Goal: Obtain resource: Download file/media

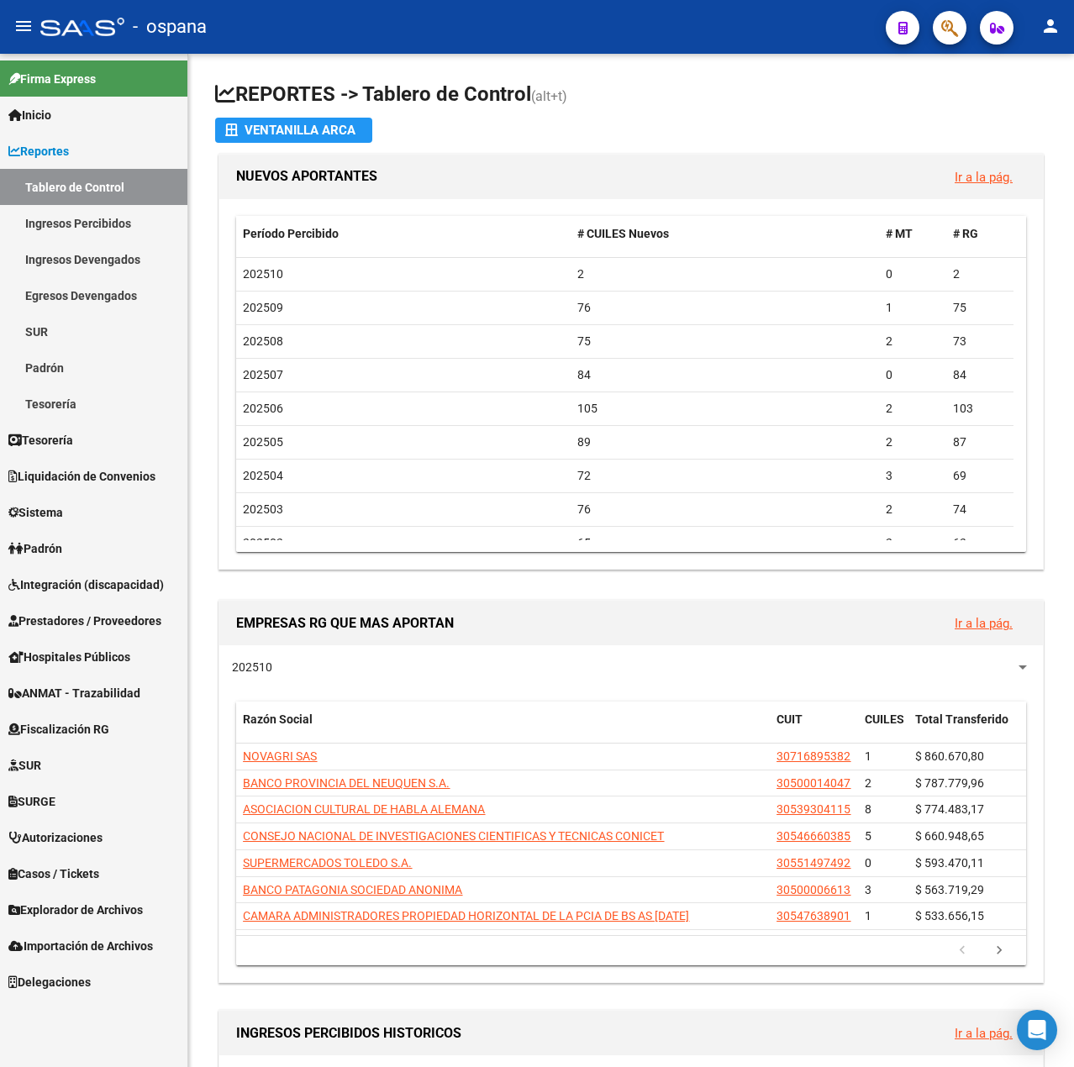
click at [69, 559] on link "Padrón" at bounding box center [93, 548] width 187 height 36
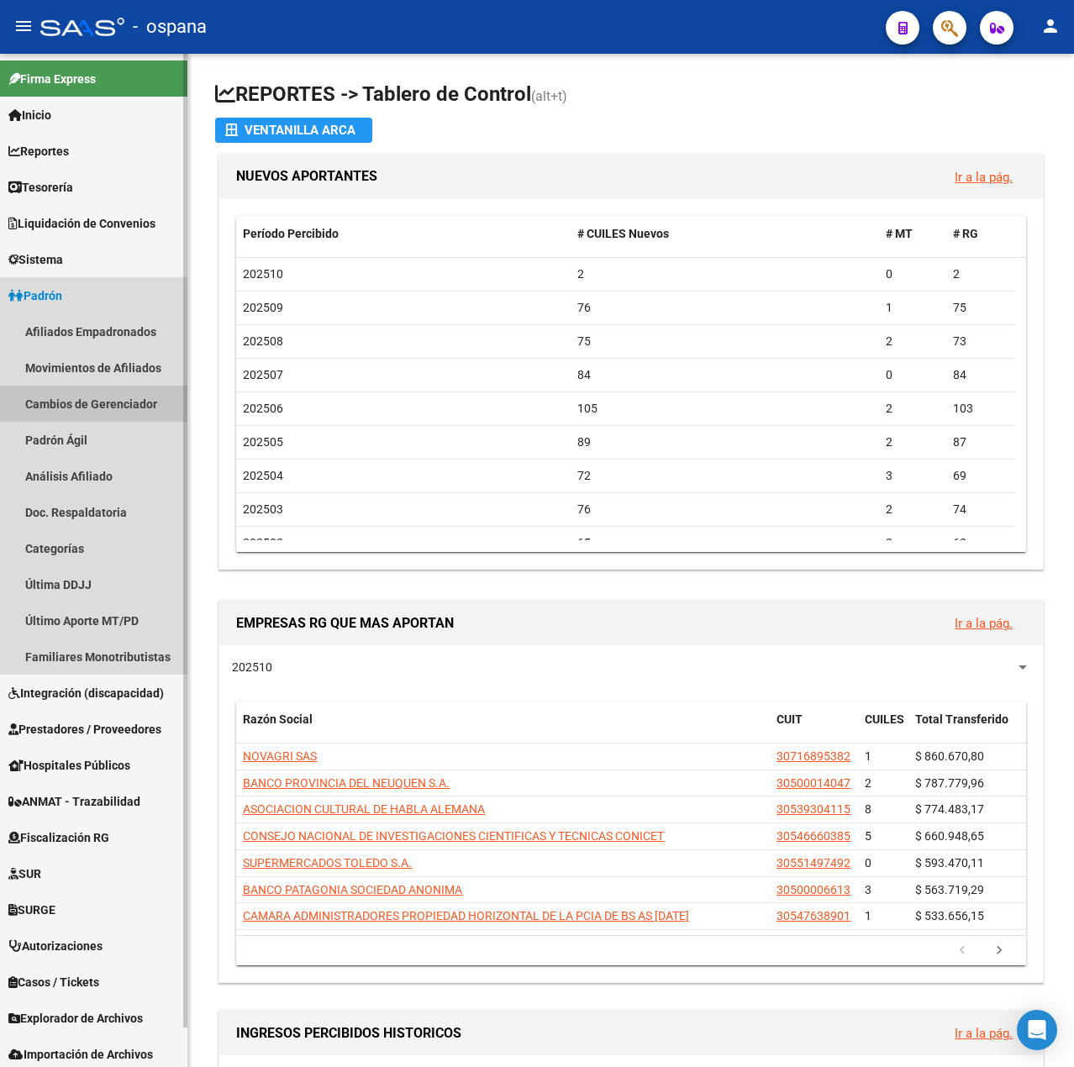
click at [74, 418] on link "Cambios de Gerenciador" at bounding box center [93, 404] width 187 height 36
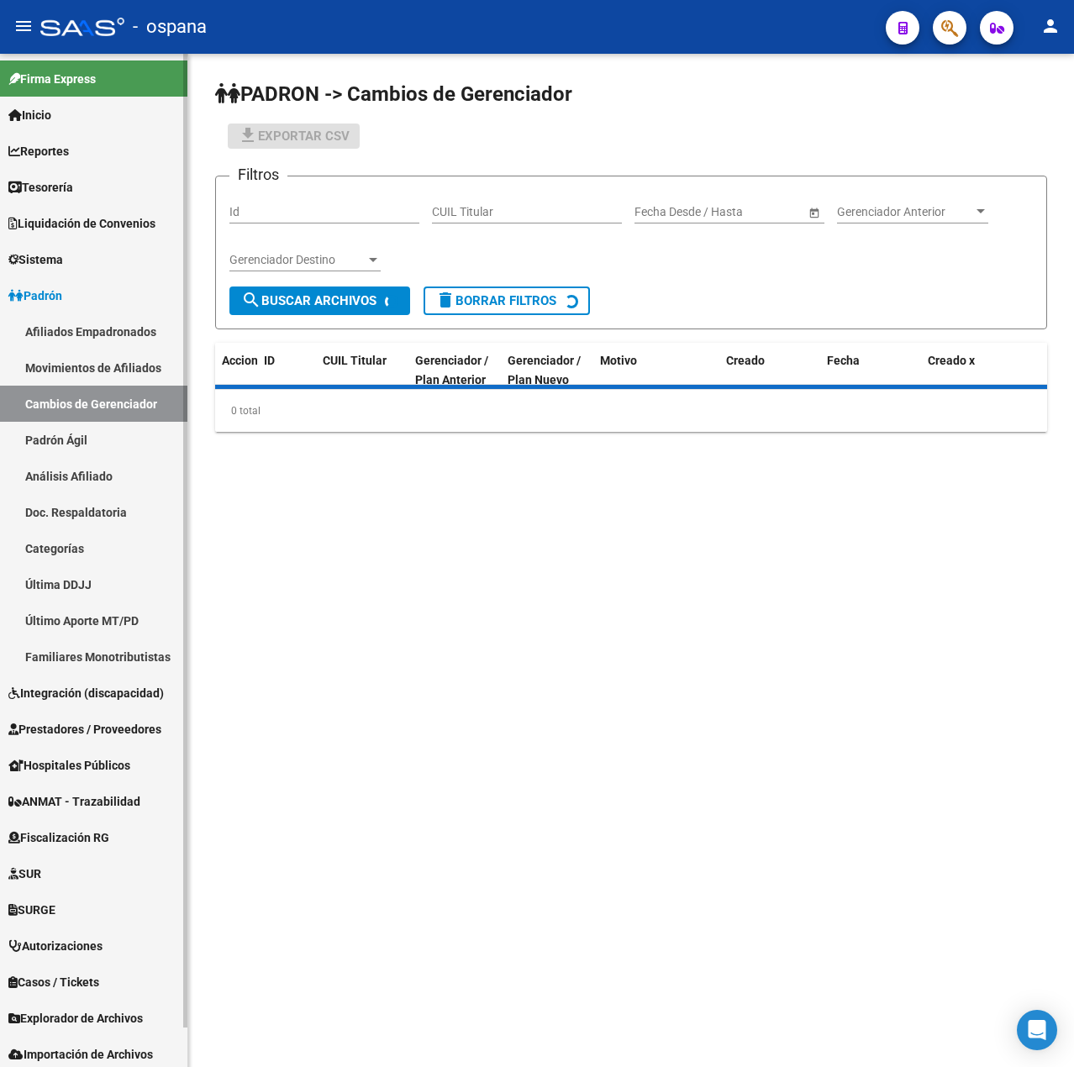
click at [79, 369] on link "Movimientos de Afiliados" at bounding box center [93, 368] width 187 height 36
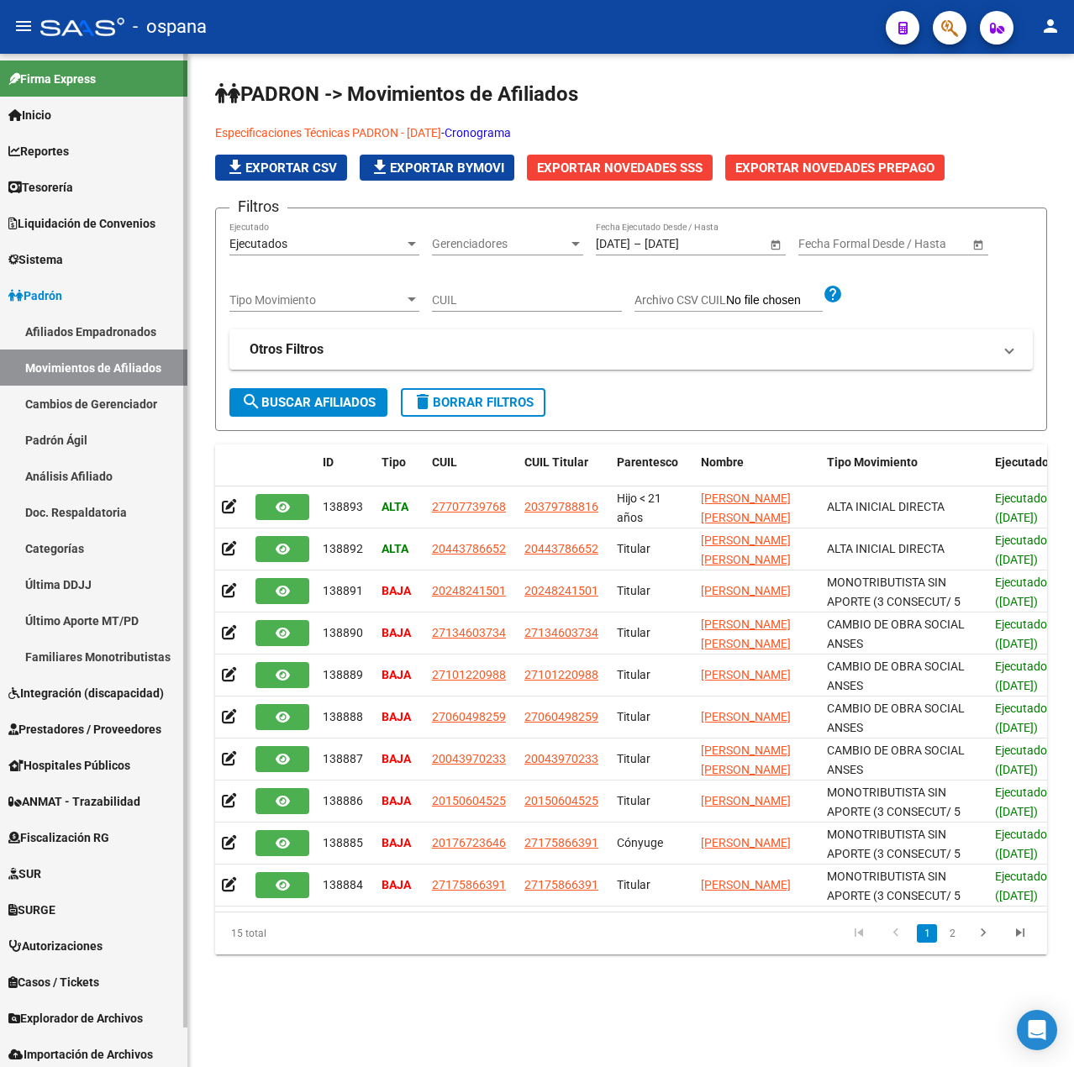
click at [86, 458] on link "Análisis Afiliado" at bounding box center [93, 476] width 187 height 36
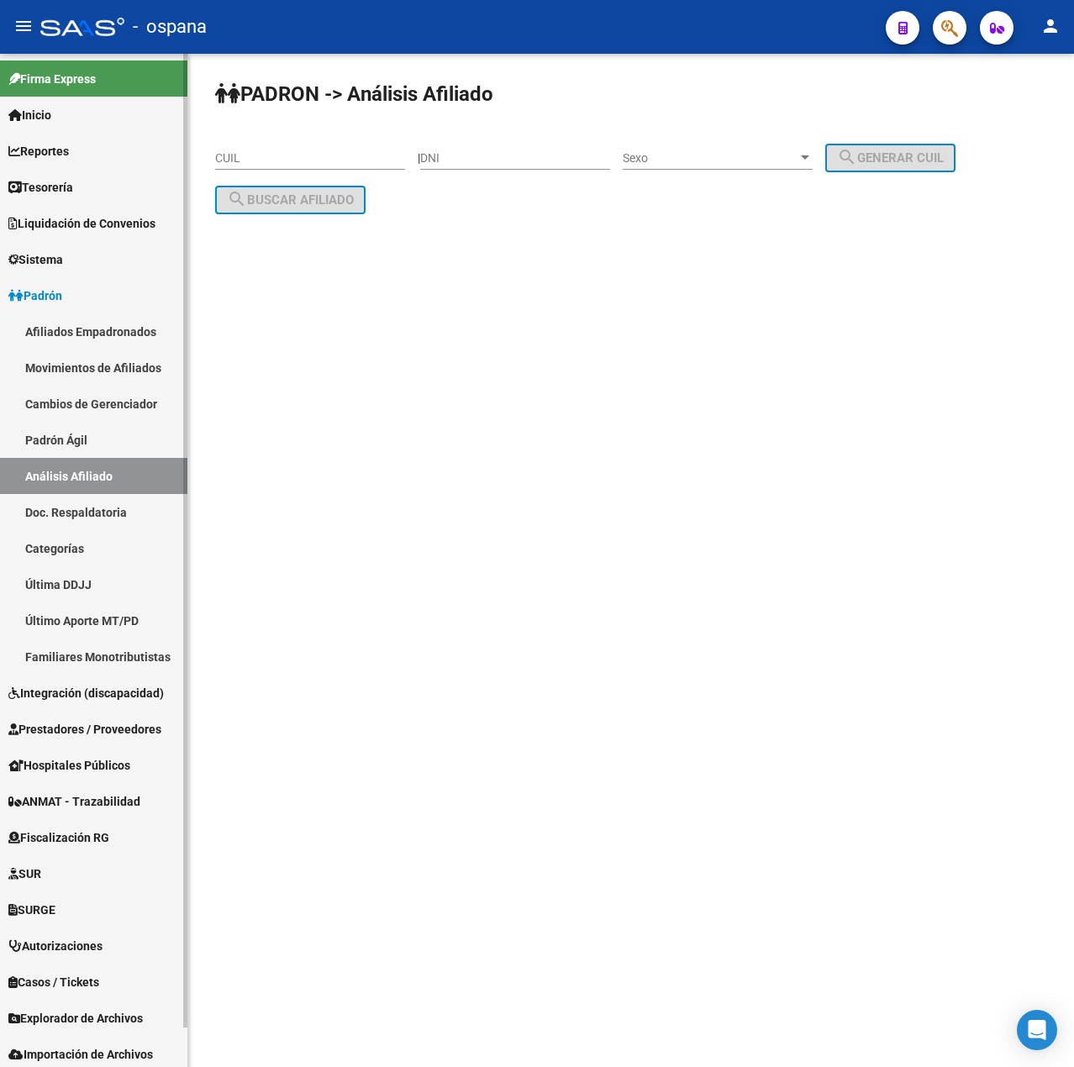
click at [107, 446] on link "Padrón Ágil" at bounding box center [93, 440] width 187 height 36
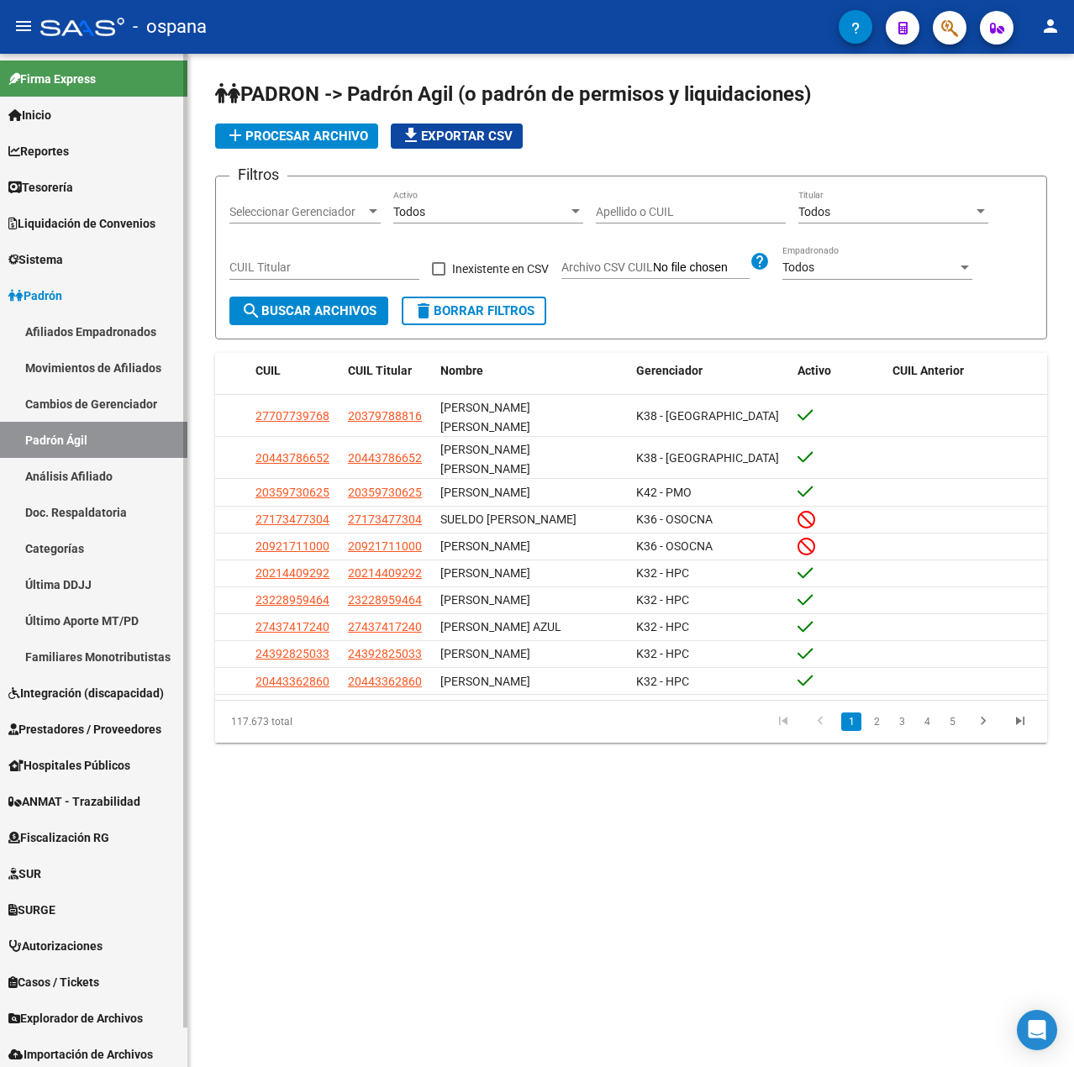
click at [47, 750] on link "Hospitales Públicos" at bounding box center [93, 765] width 187 height 36
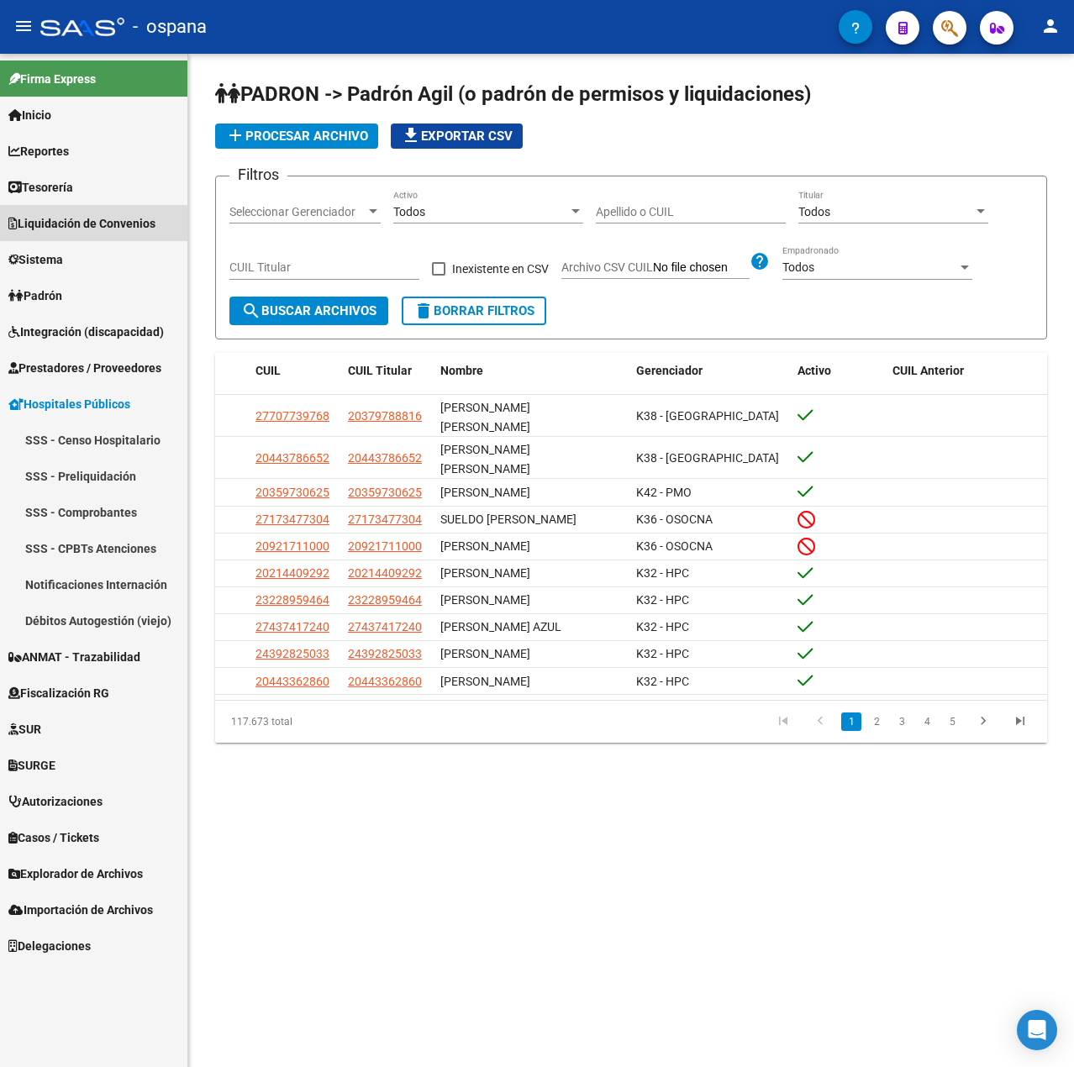
click at [101, 215] on span "Liquidación de Convenios" at bounding box center [81, 223] width 147 height 18
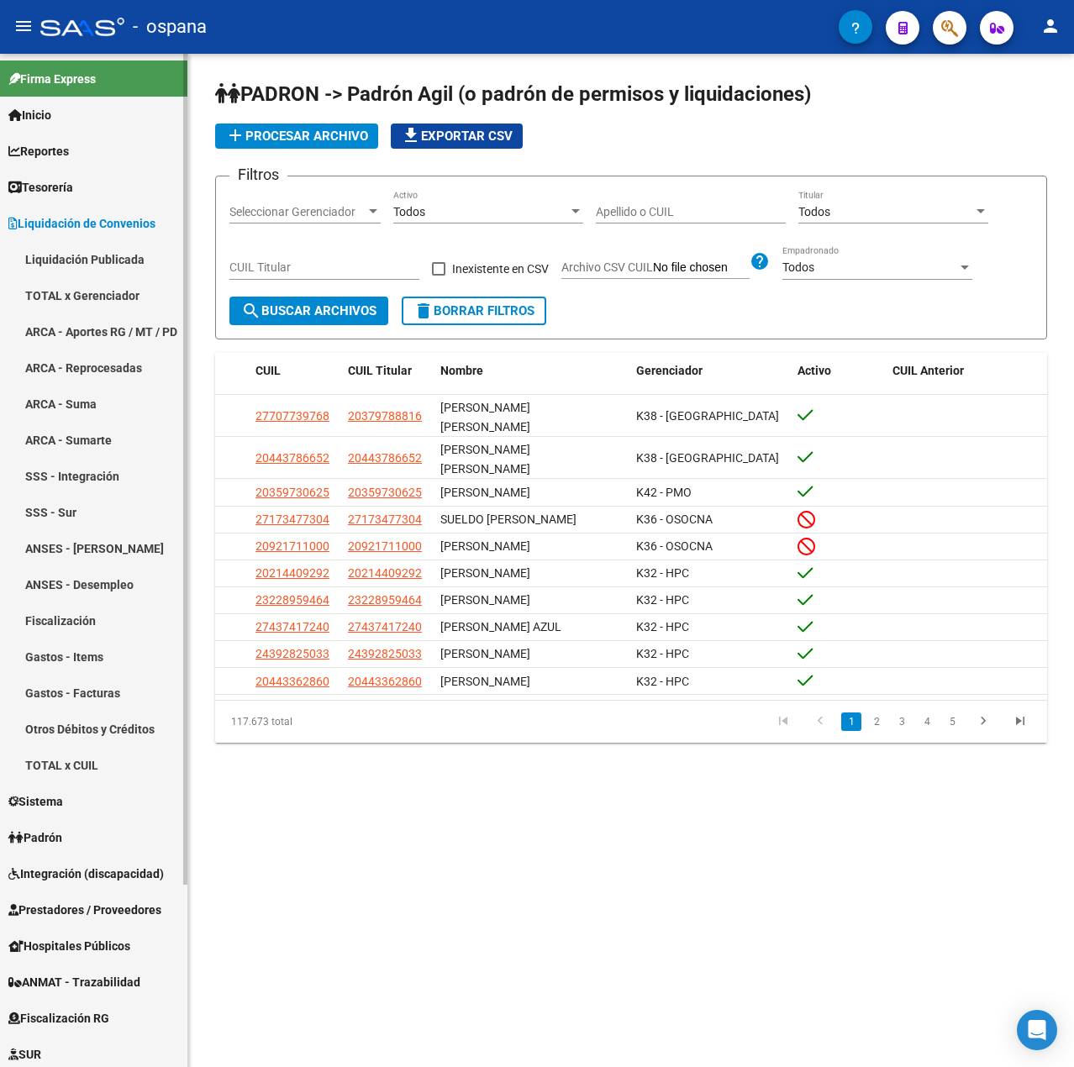
click at [68, 351] on link "ARCA - Reprocesadas" at bounding box center [93, 368] width 187 height 36
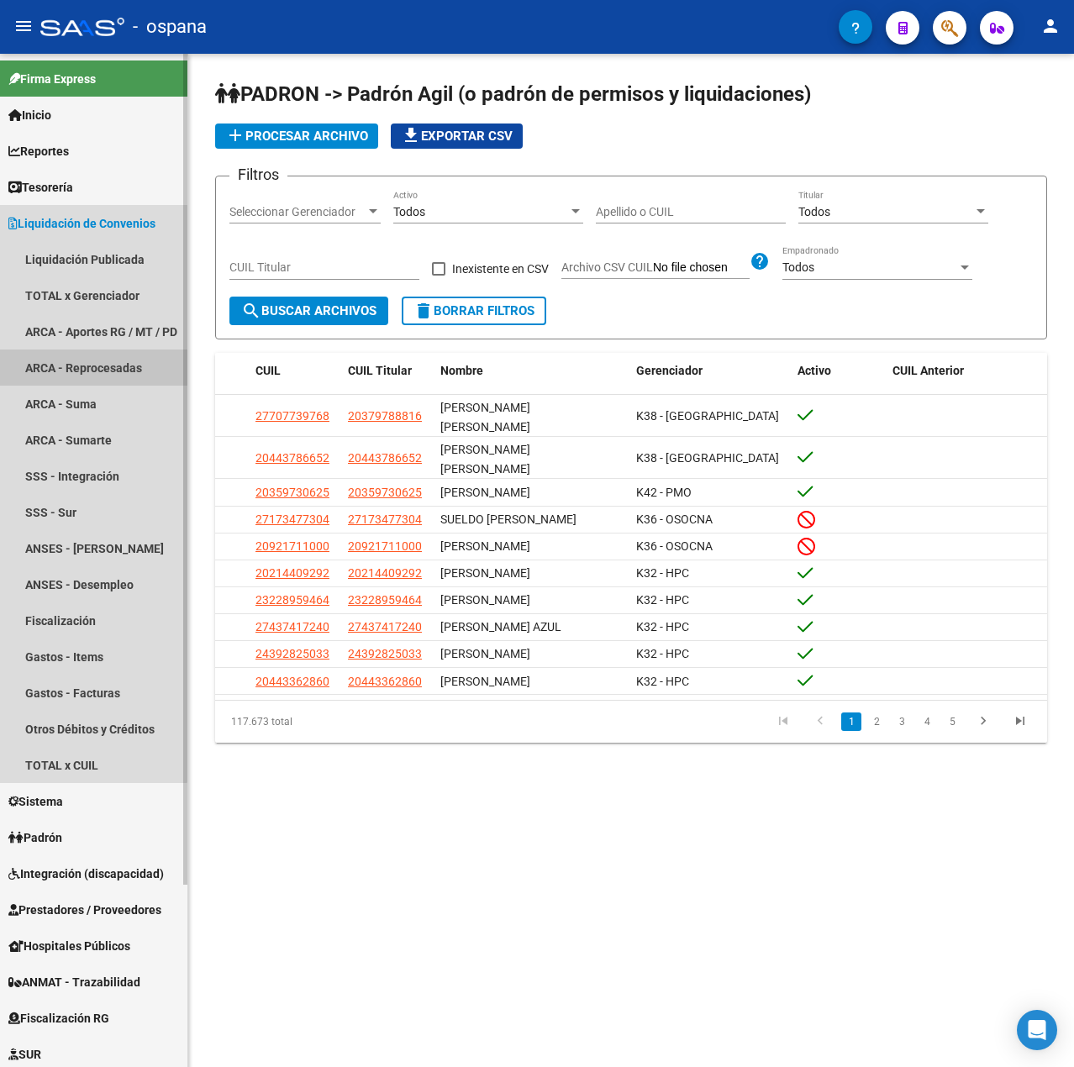
click at [74, 332] on link "ARCA - Aportes RG / MT / PD" at bounding box center [93, 332] width 187 height 36
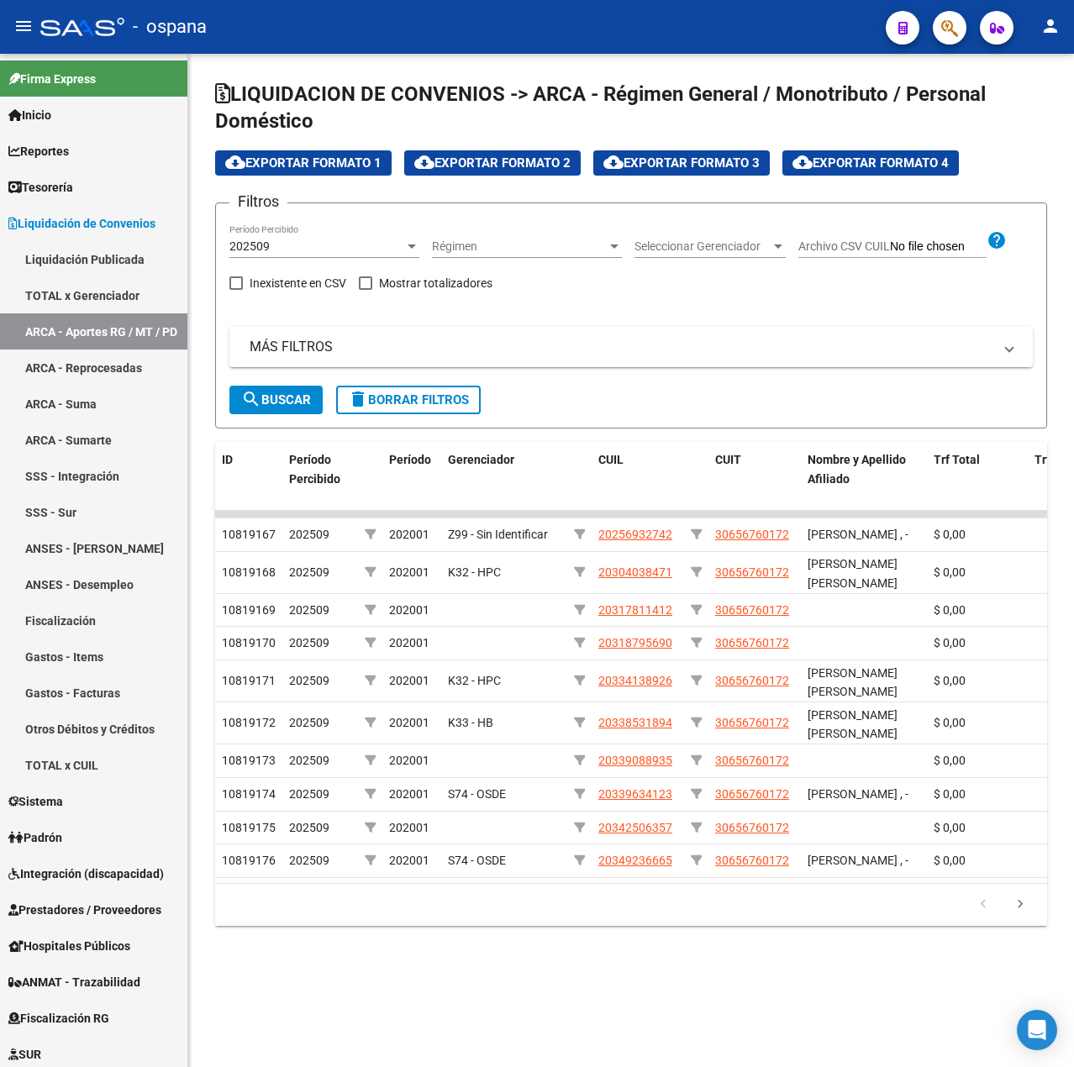
click at [296, 253] on div "202509 Período Percibido" at bounding box center [324, 241] width 190 height 34
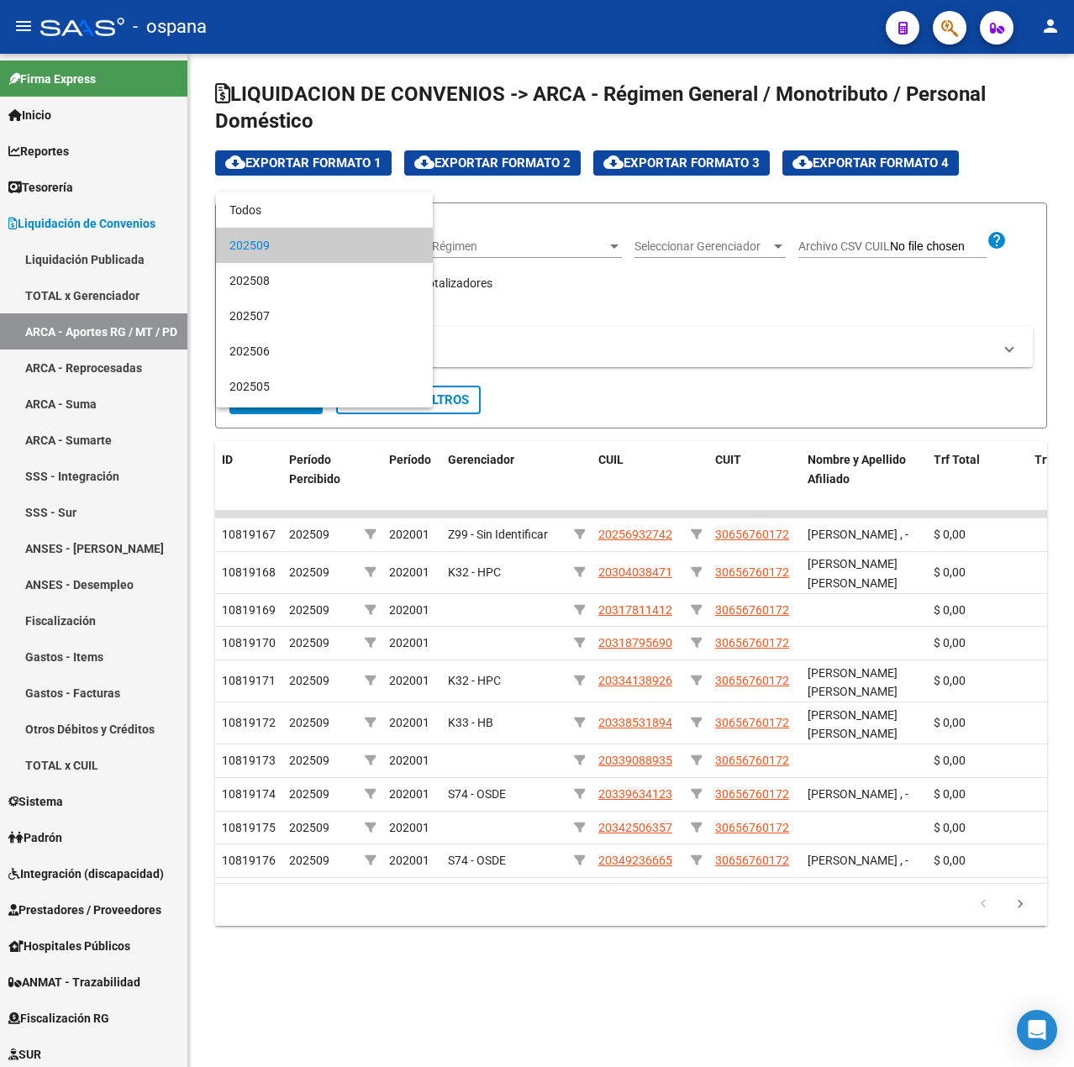
click at [295, 253] on span "202509" at bounding box center [324, 245] width 190 height 35
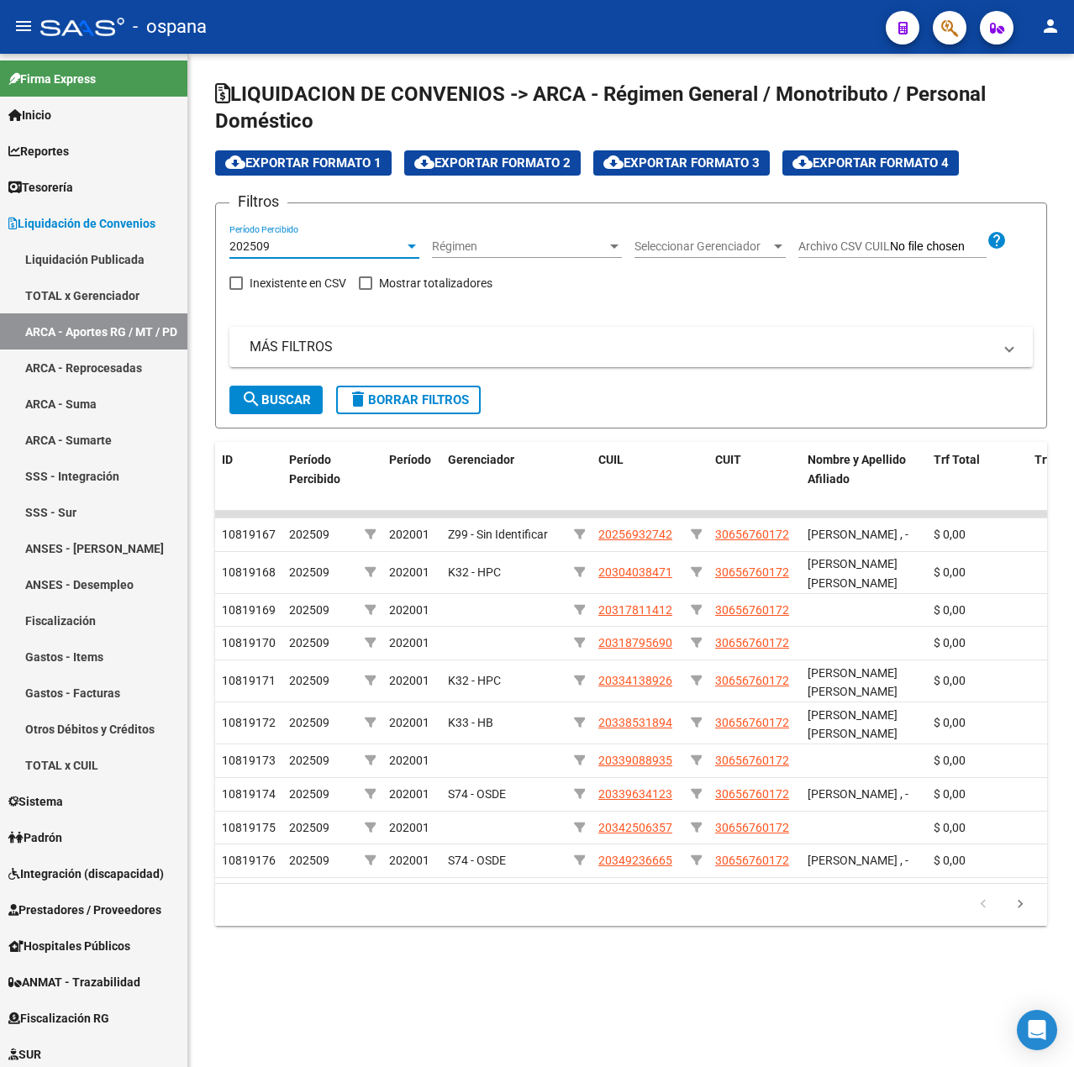
click at [731, 245] on span "Seleccionar Gerenciador" at bounding box center [703, 247] width 136 height 14
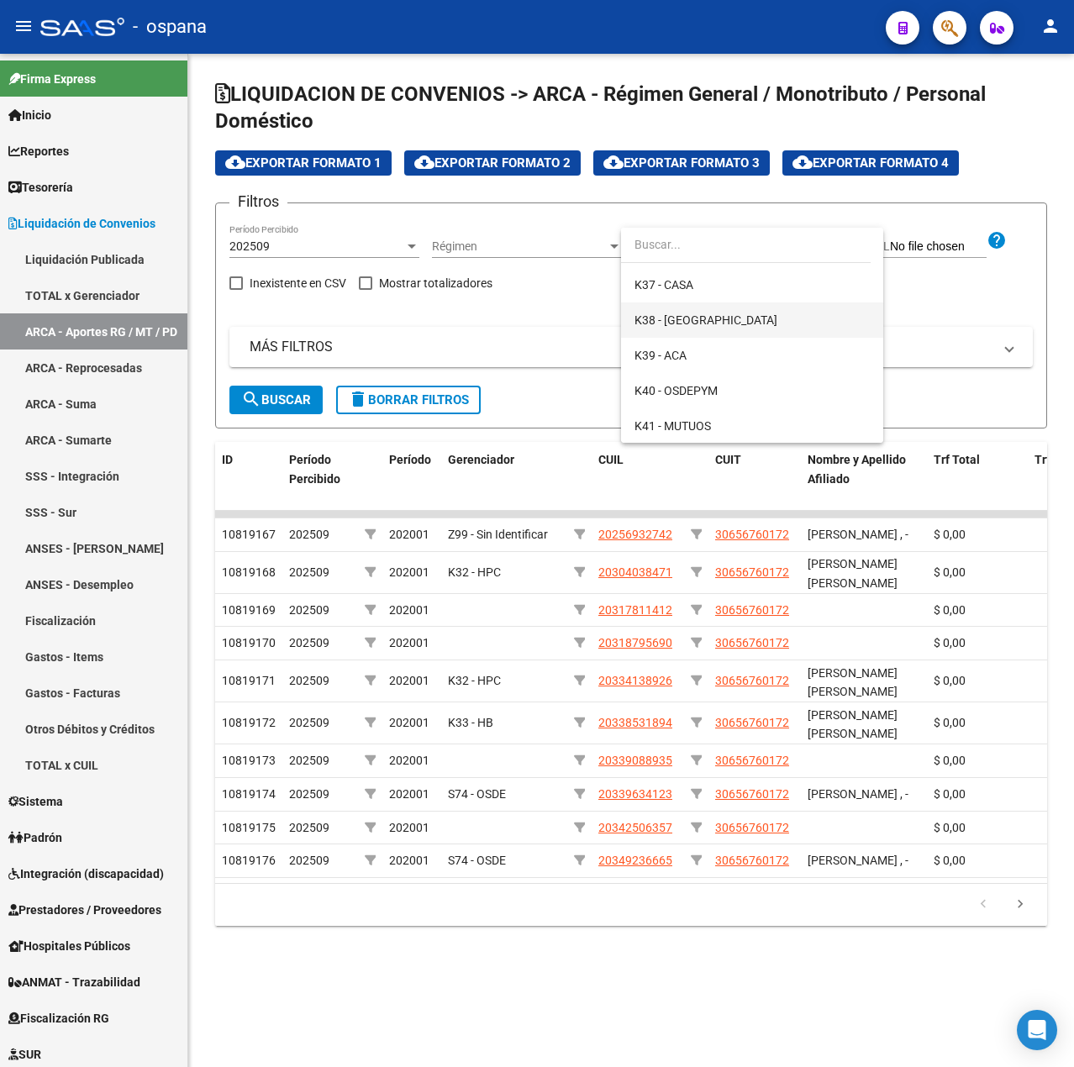
scroll to position [336, 0]
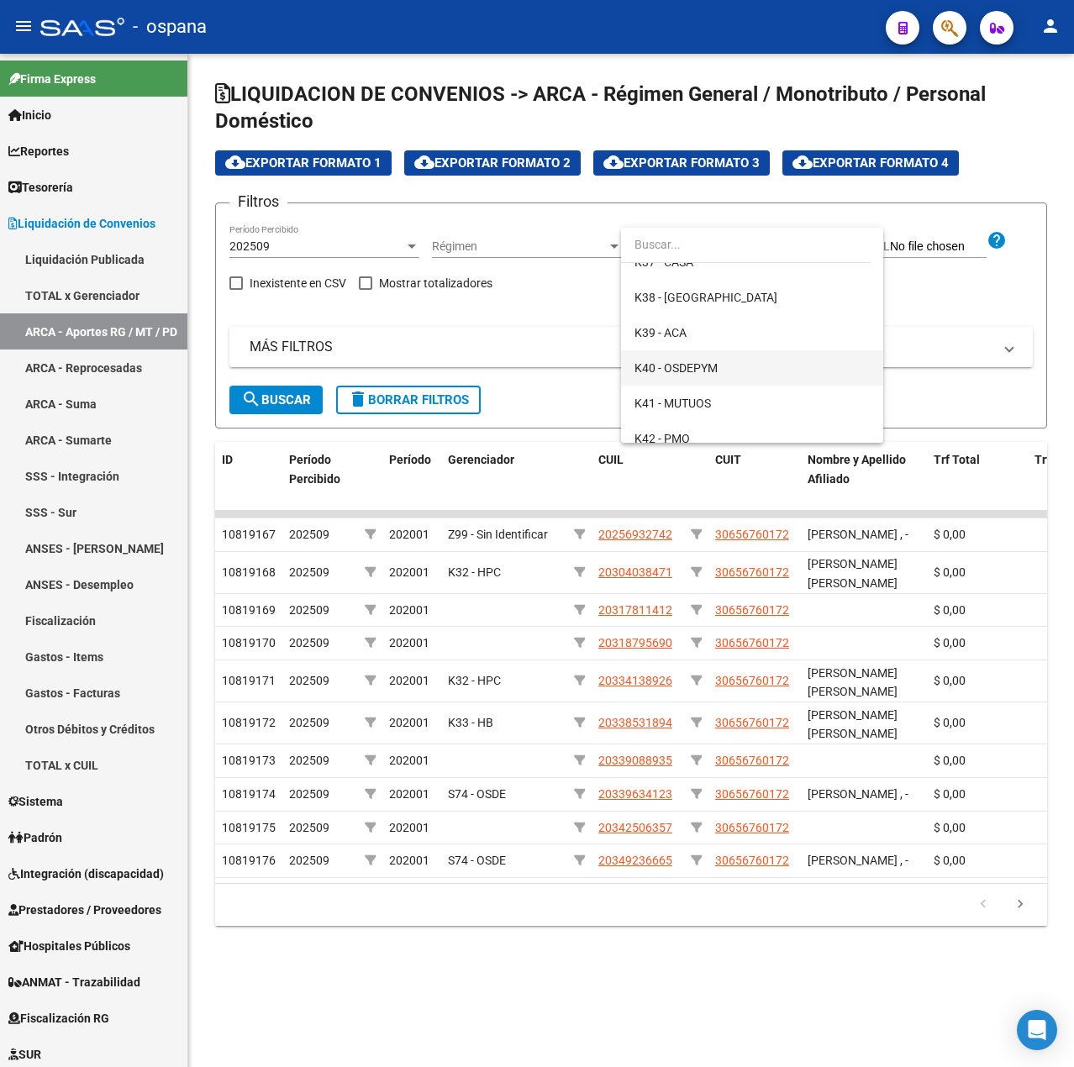
click at [692, 364] on span "K40 - OSDEPYM" at bounding box center [676, 367] width 83 height 13
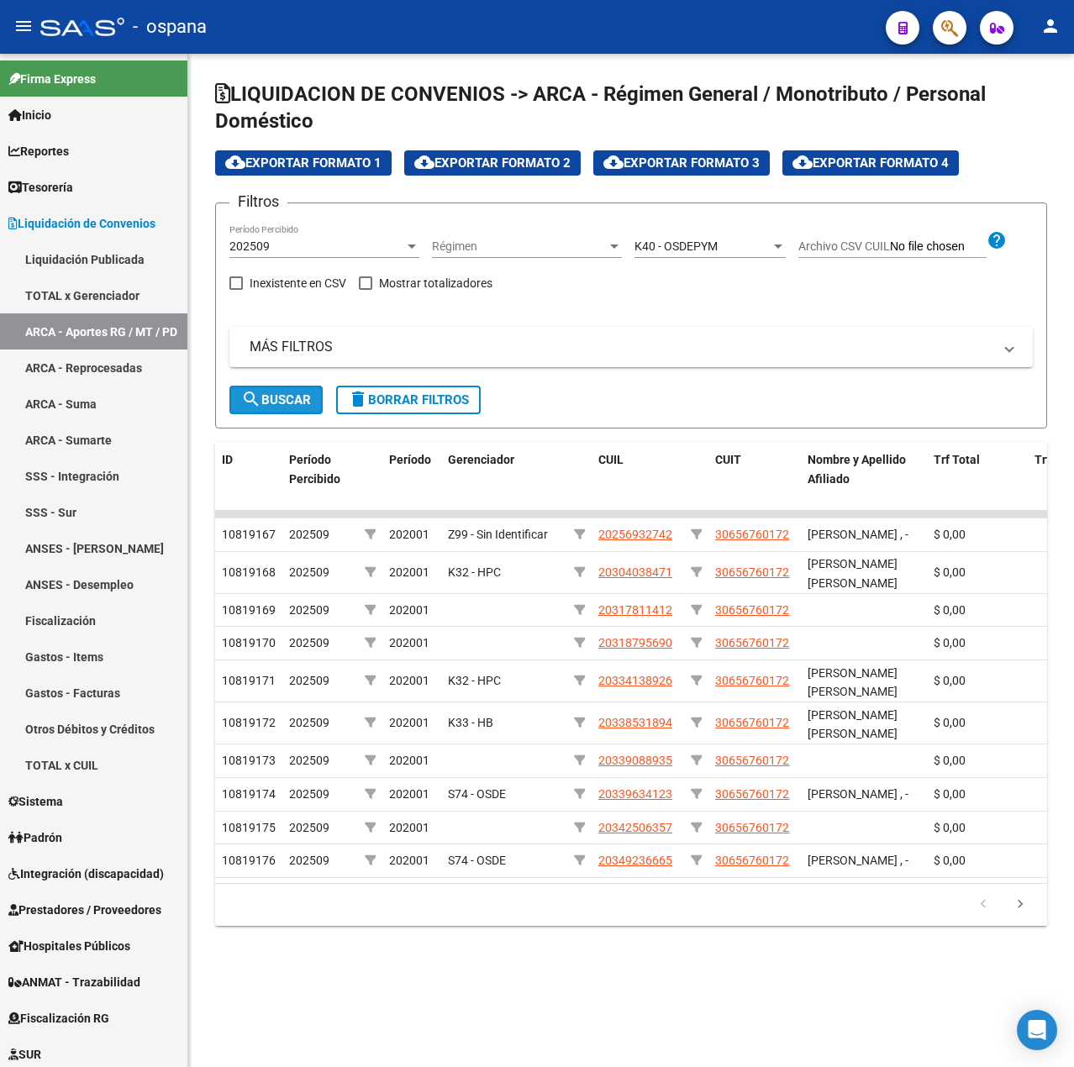
click at [267, 403] on span "search Buscar" at bounding box center [276, 400] width 70 height 15
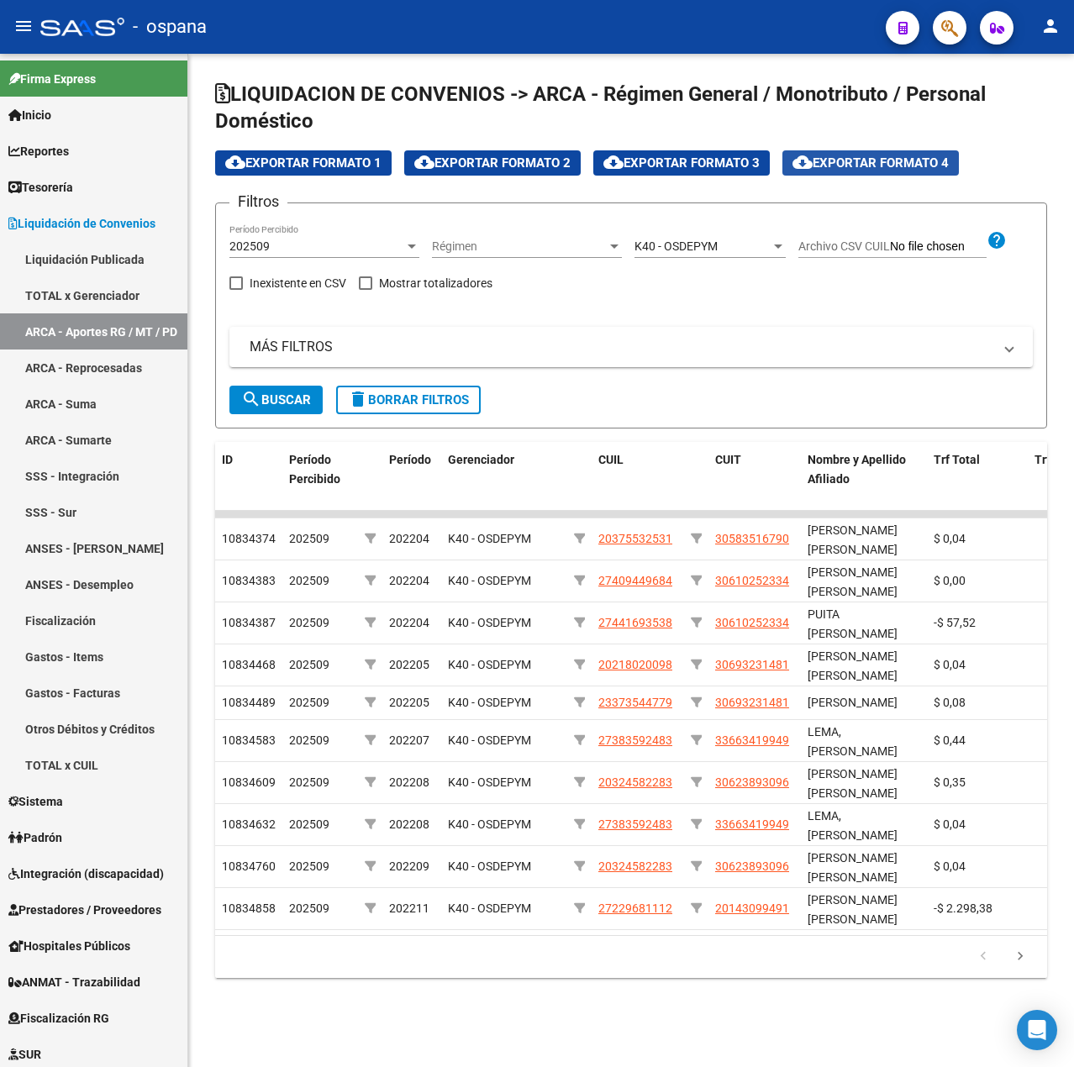
click at [844, 166] on span "cloud_download Exportar Formato 4" at bounding box center [871, 162] width 156 height 15
click at [281, 387] on button "search Buscar" at bounding box center [275, 400] width 93 height 29
click at [76, 545] on link "ANSES - [PERSON_NAME]" at bounding box center [93, 548] width 187 height 36
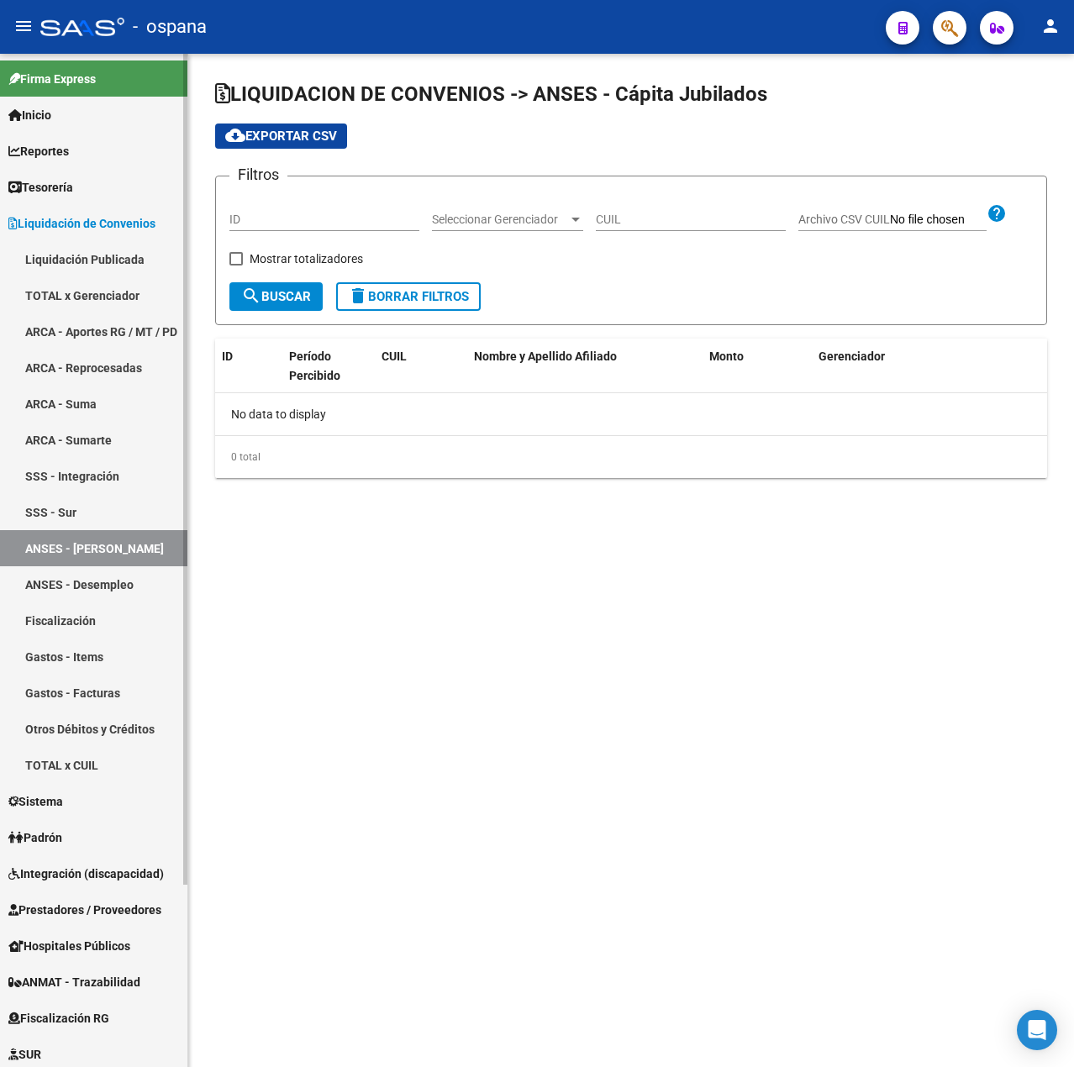
checkbox input "true"
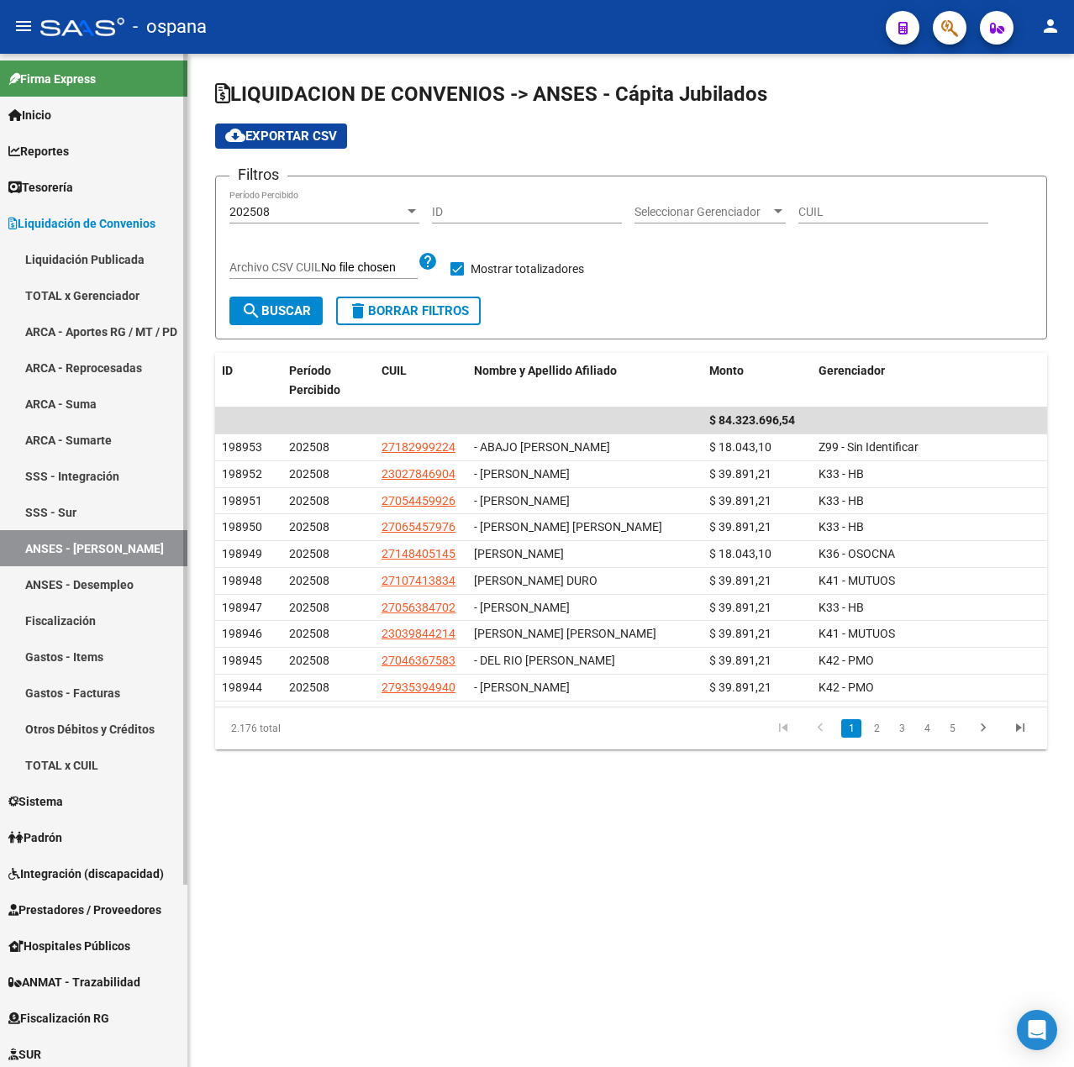
click at [67, 577] on link "ANSES - Desempleo" at bounding box center [93, 585] width 187 height 36
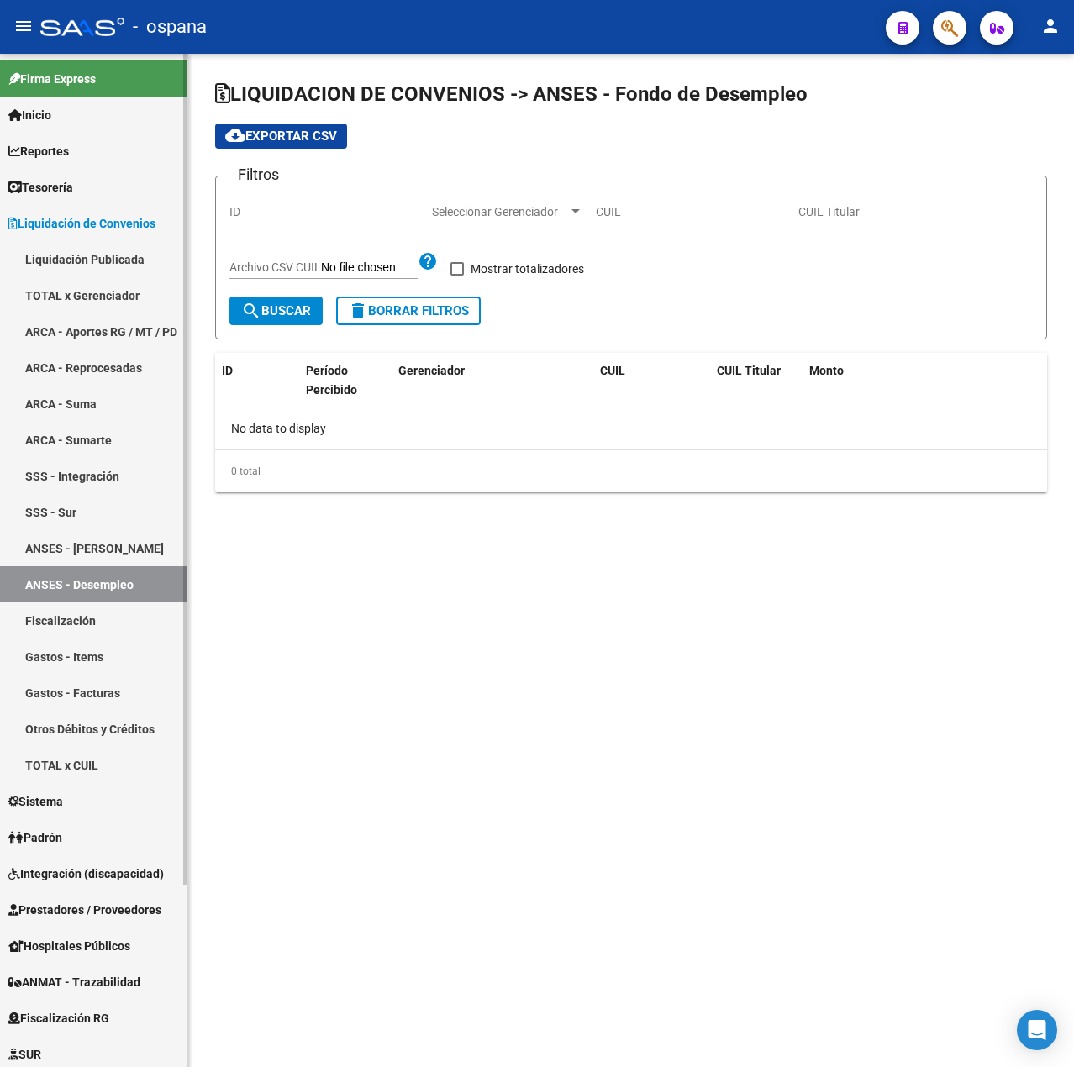
checkbox input "true"
click at [57, 494] on link "SSS - Sur" at bounding box center [93, 512] width 187 height 36
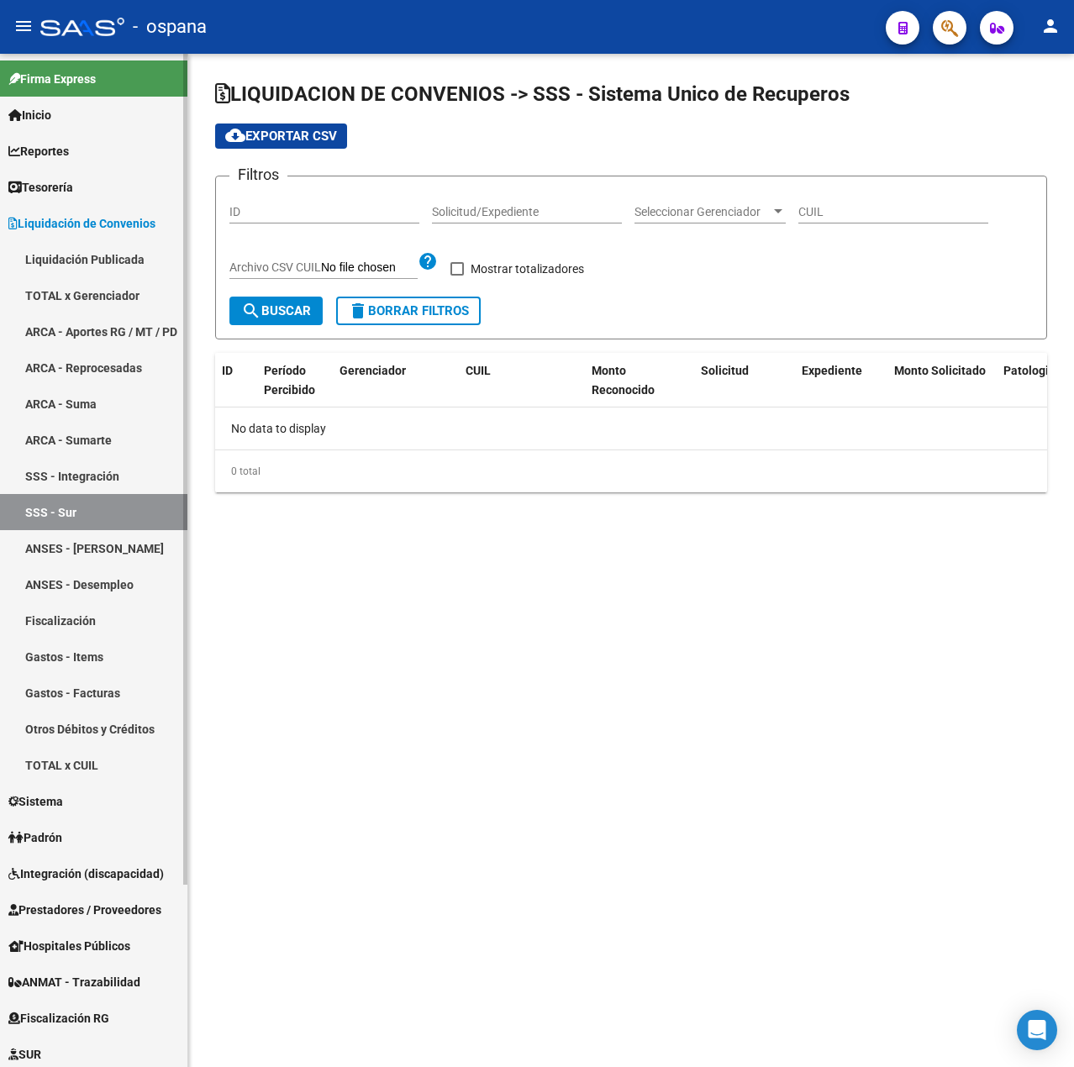
click at [66, 404] on link "ARCA - Suma" at bounding box center [93, 404] width 187 height 36
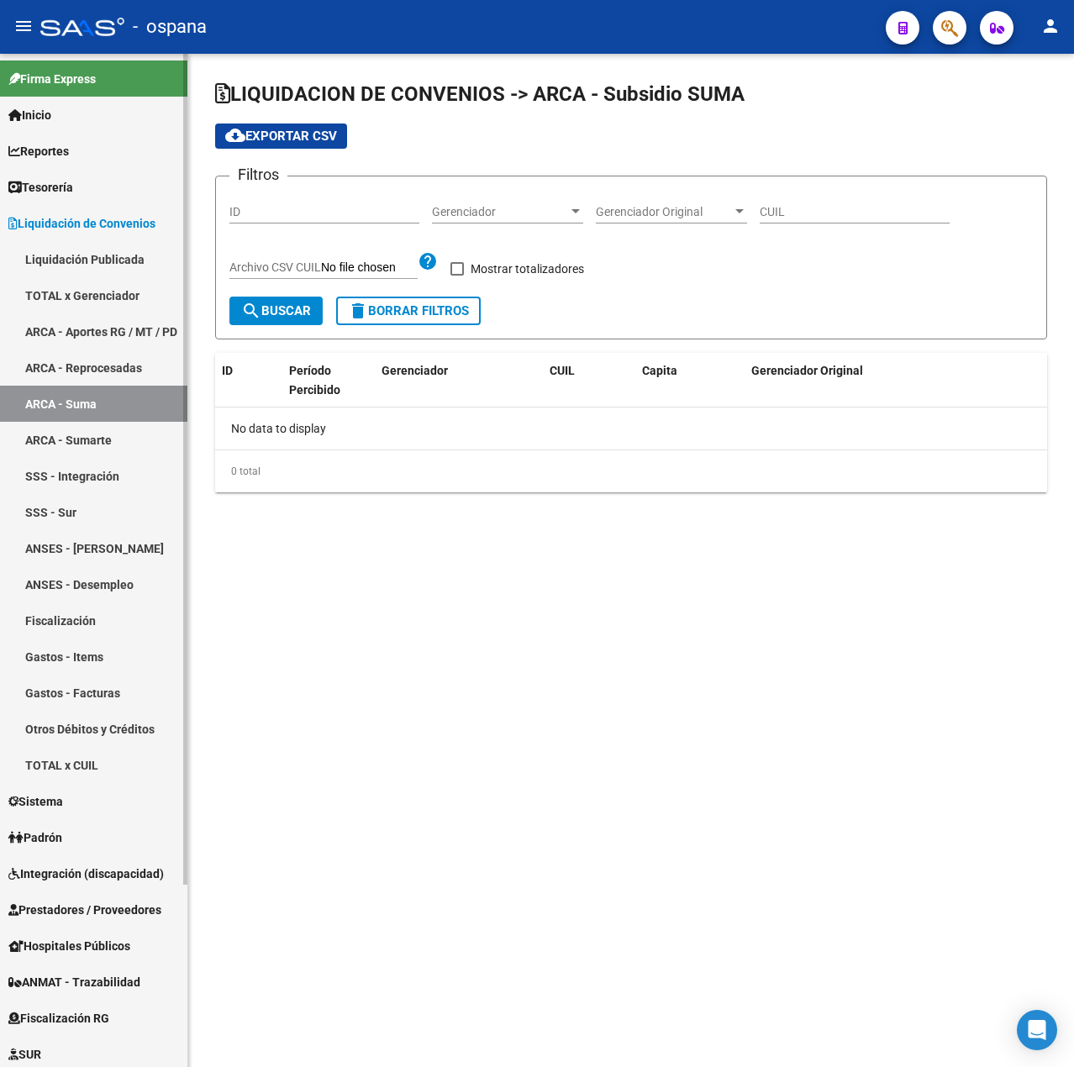
checkbox input "true"
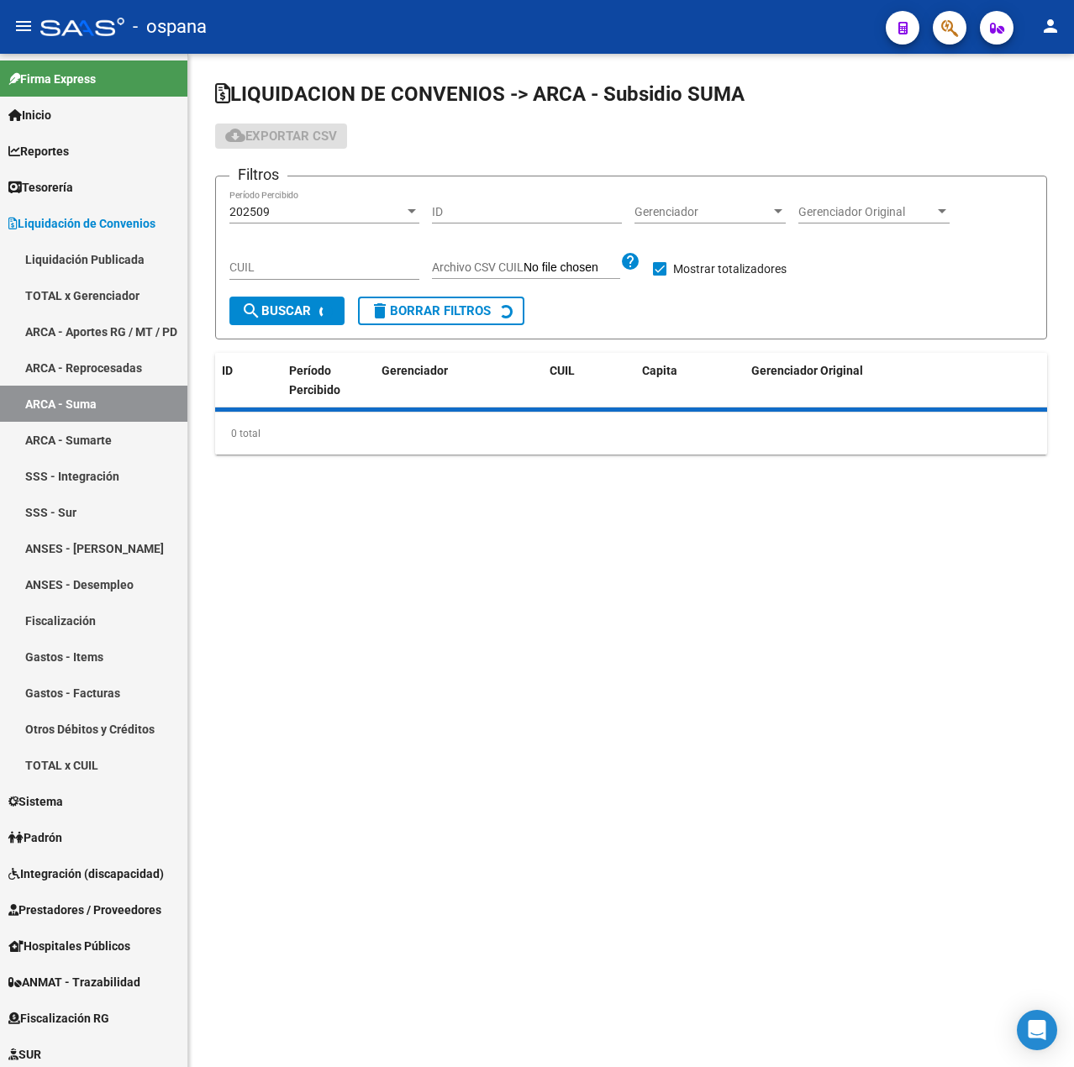
click at [726, 203] on div "Gerenciador Gerenciador" at bounding box center [710, 207] width 151 height 34
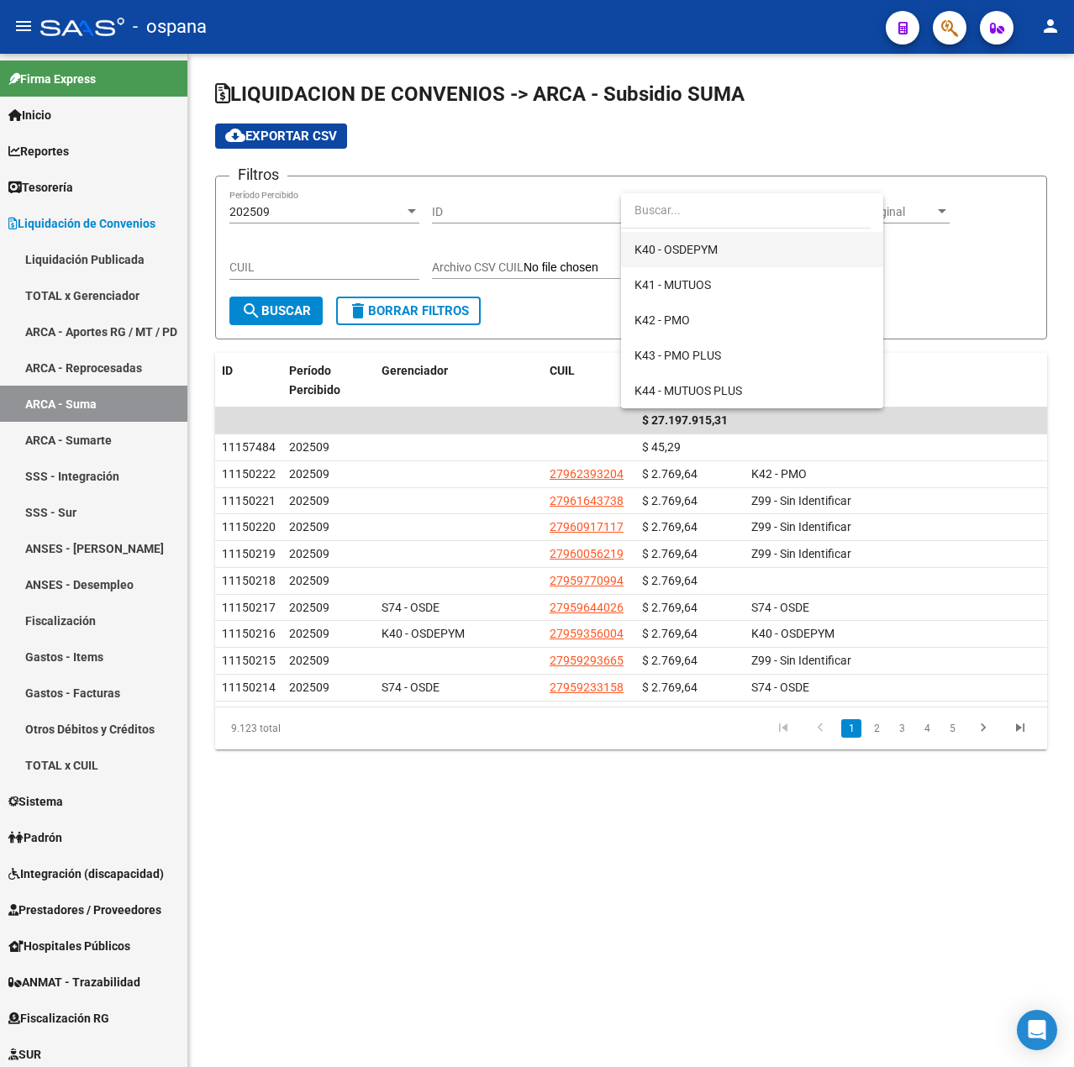
click at [684, 251] on span "K40 - OSDEPYM" at bounding box center [676, 249] width 83 height 13
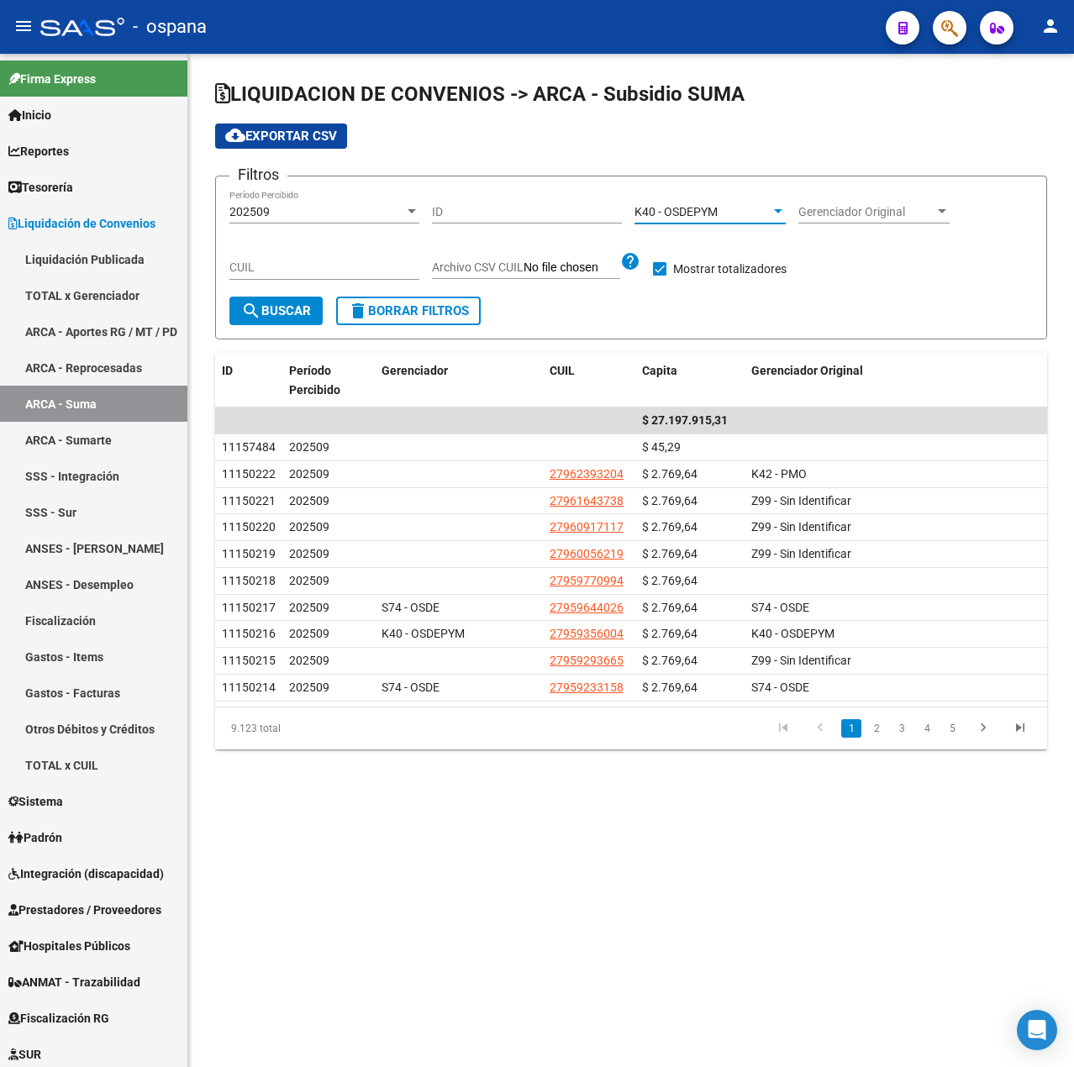
scroll to position [424, 0]
click at [279, 324] on button "search Buscar" at bounding box center [275, 311] width 93 height 29
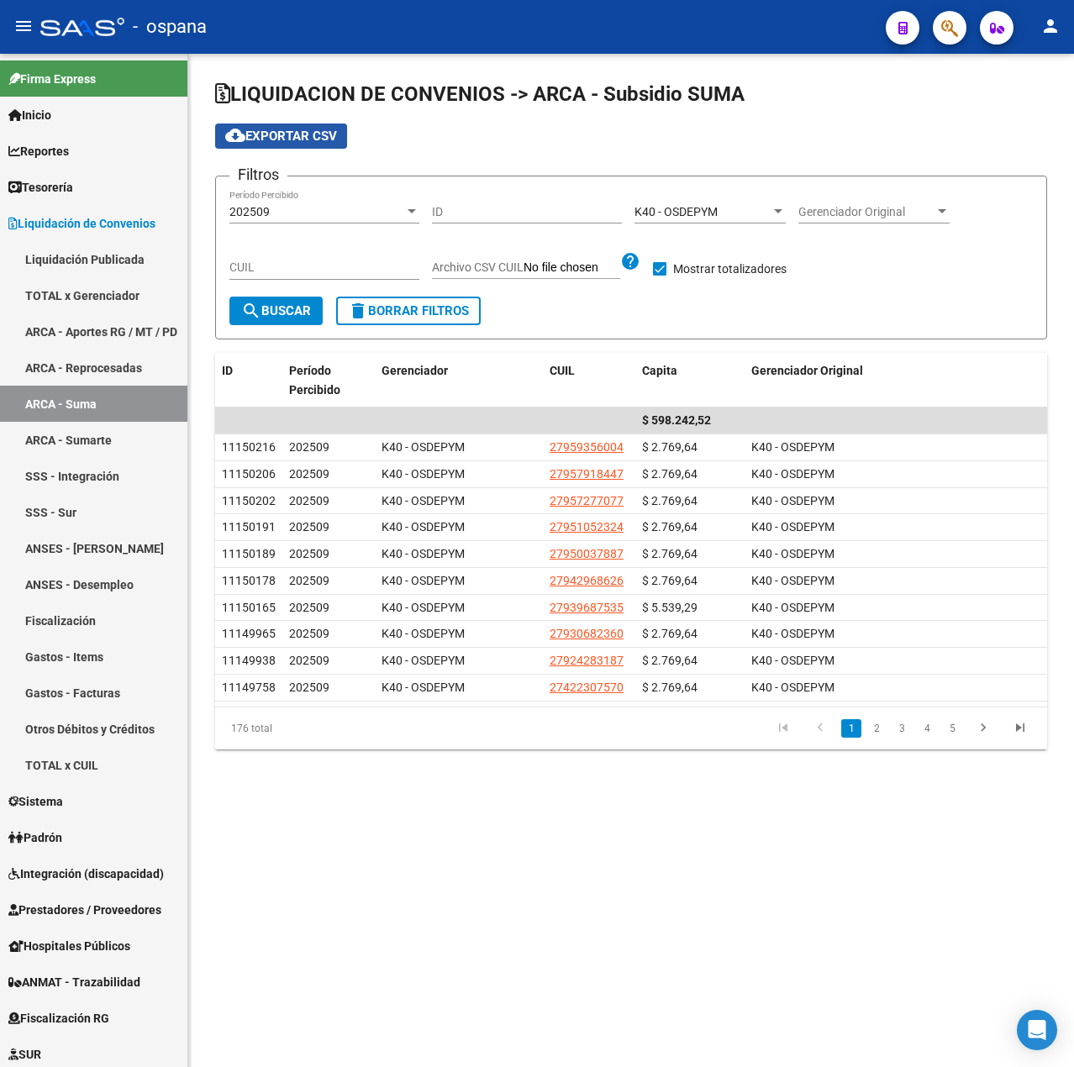
click at [275, 137] on span "cloud_download Exportar CSV" at bounding box center [281, 136] width 112 height 15
click at [114, 472] on link "SSS - Integración" at bounding box center [93, 476] width 187 height 36
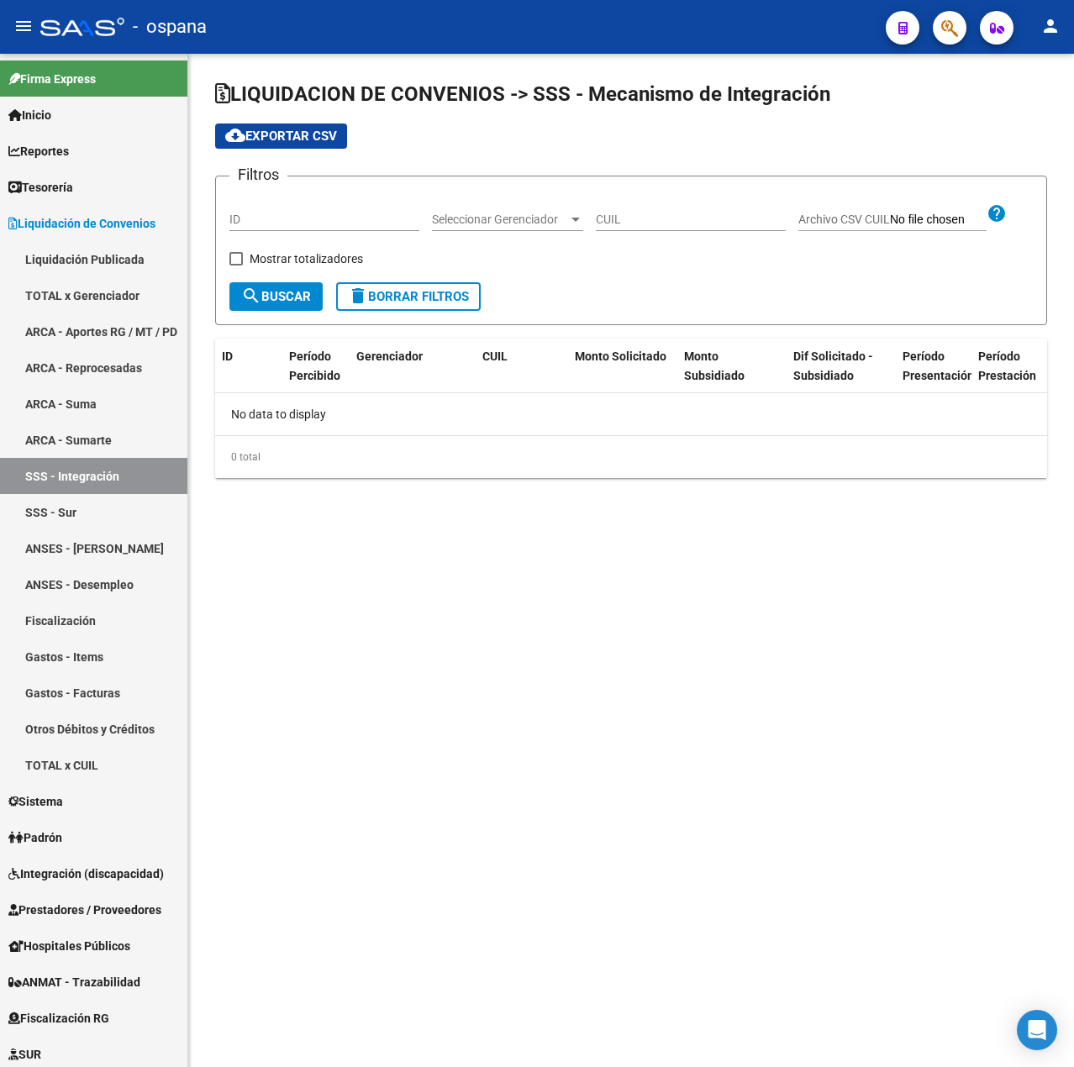
checkbox input "true"
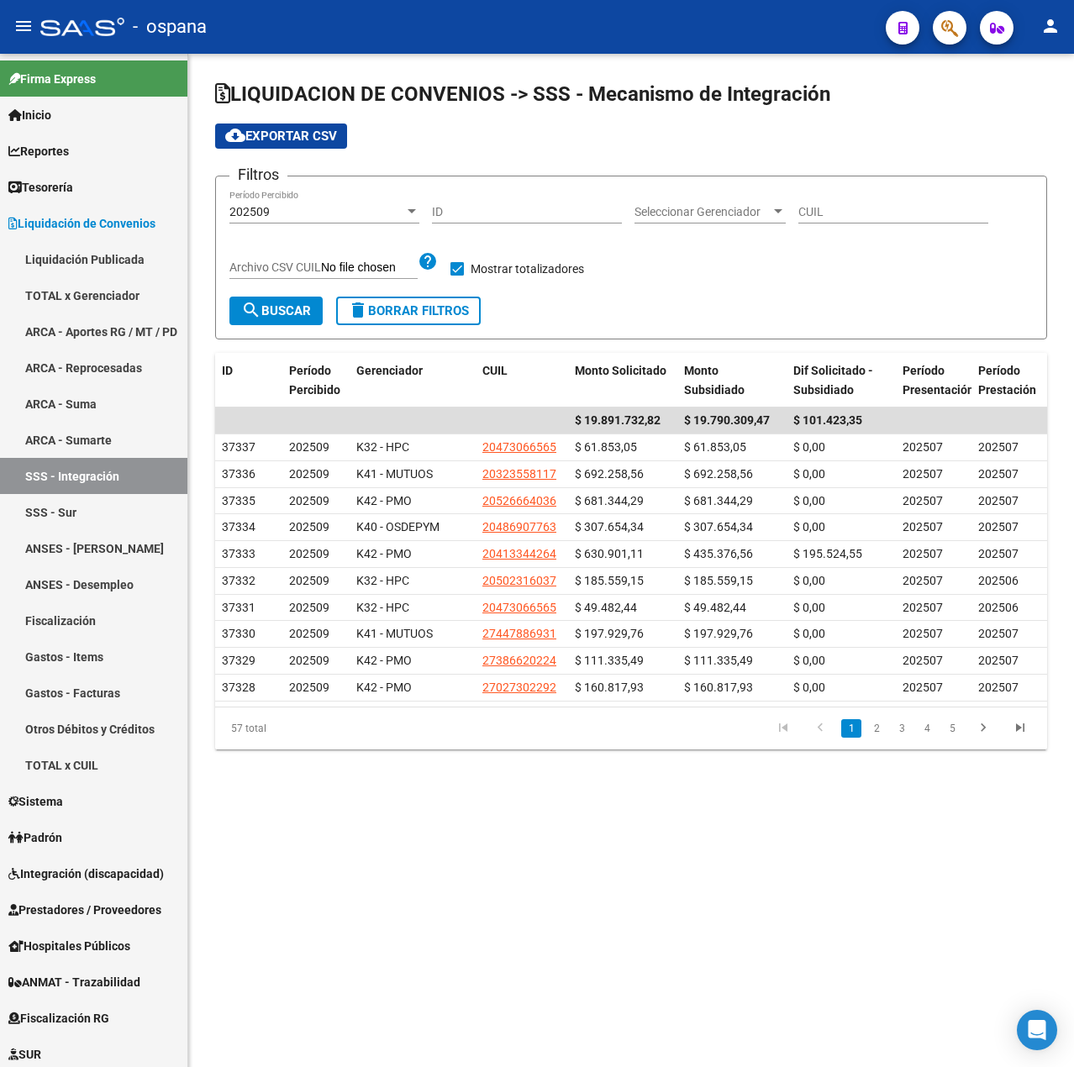
click at [716, 209] on span "Seleccionar Gerenciador" at bounding box center [703, 212] width 136 height 14
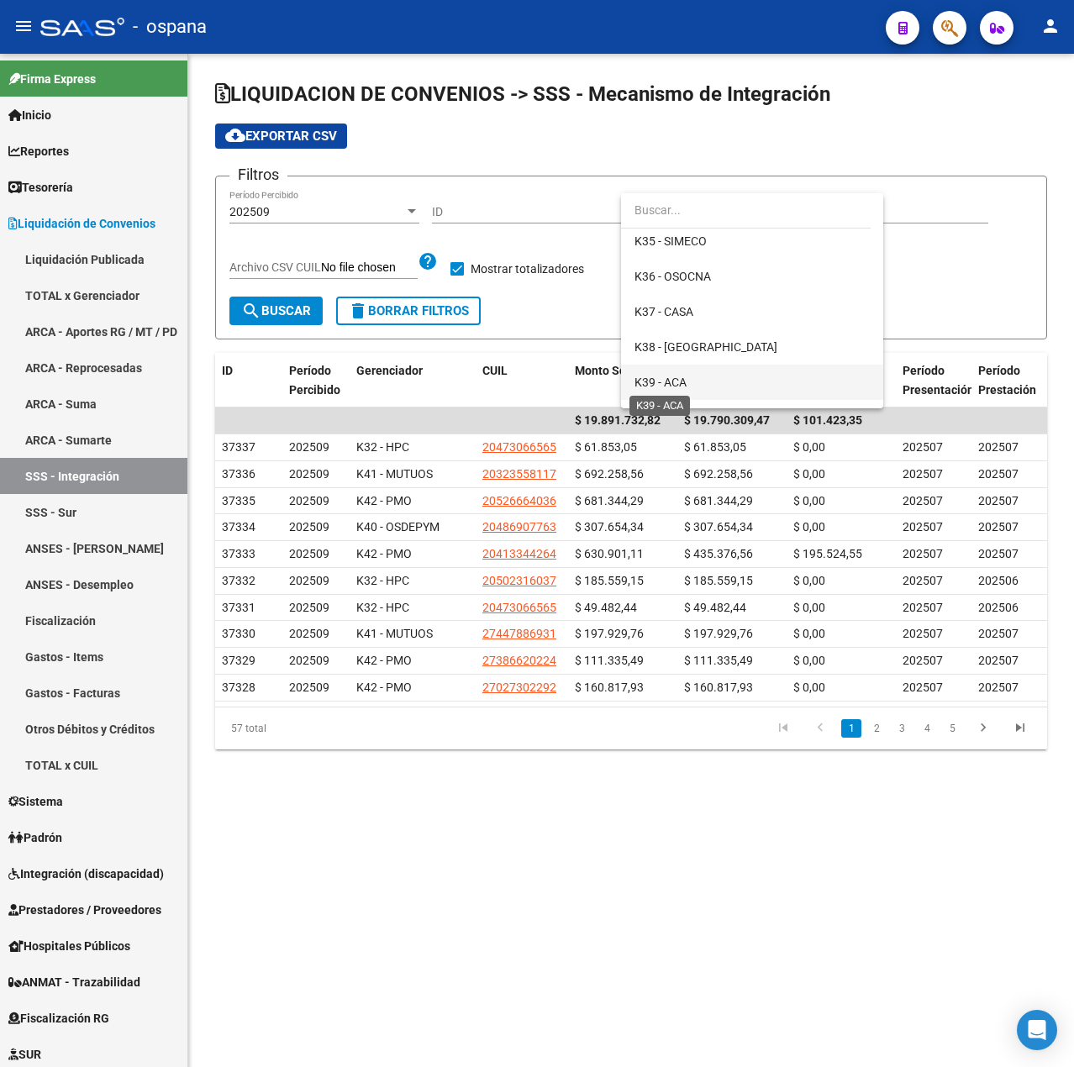
scroll to position [336, 0]
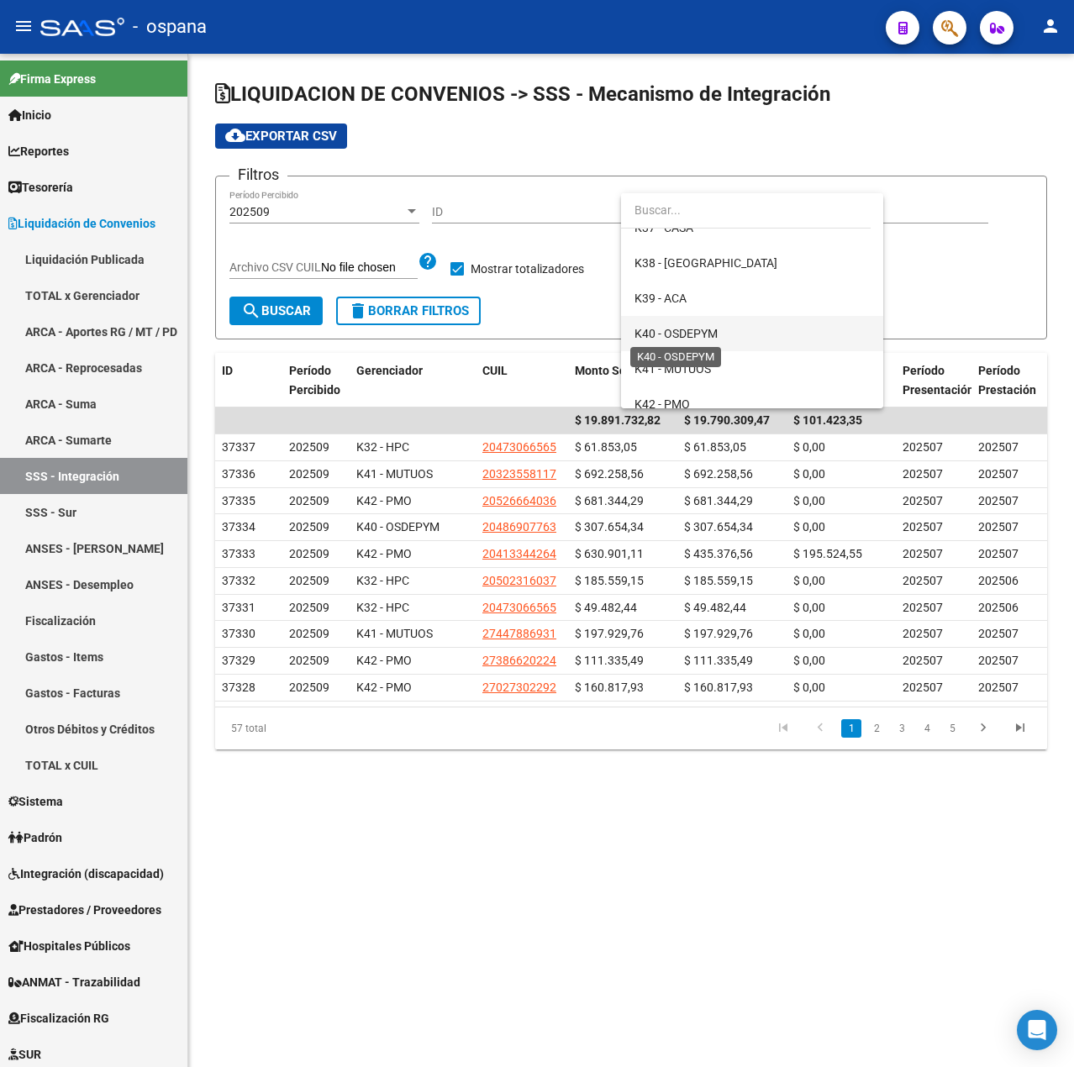
click at [691, 330] on span "K40 - OSDEPYM" at bounding box center [676, 333] width 83 height 13
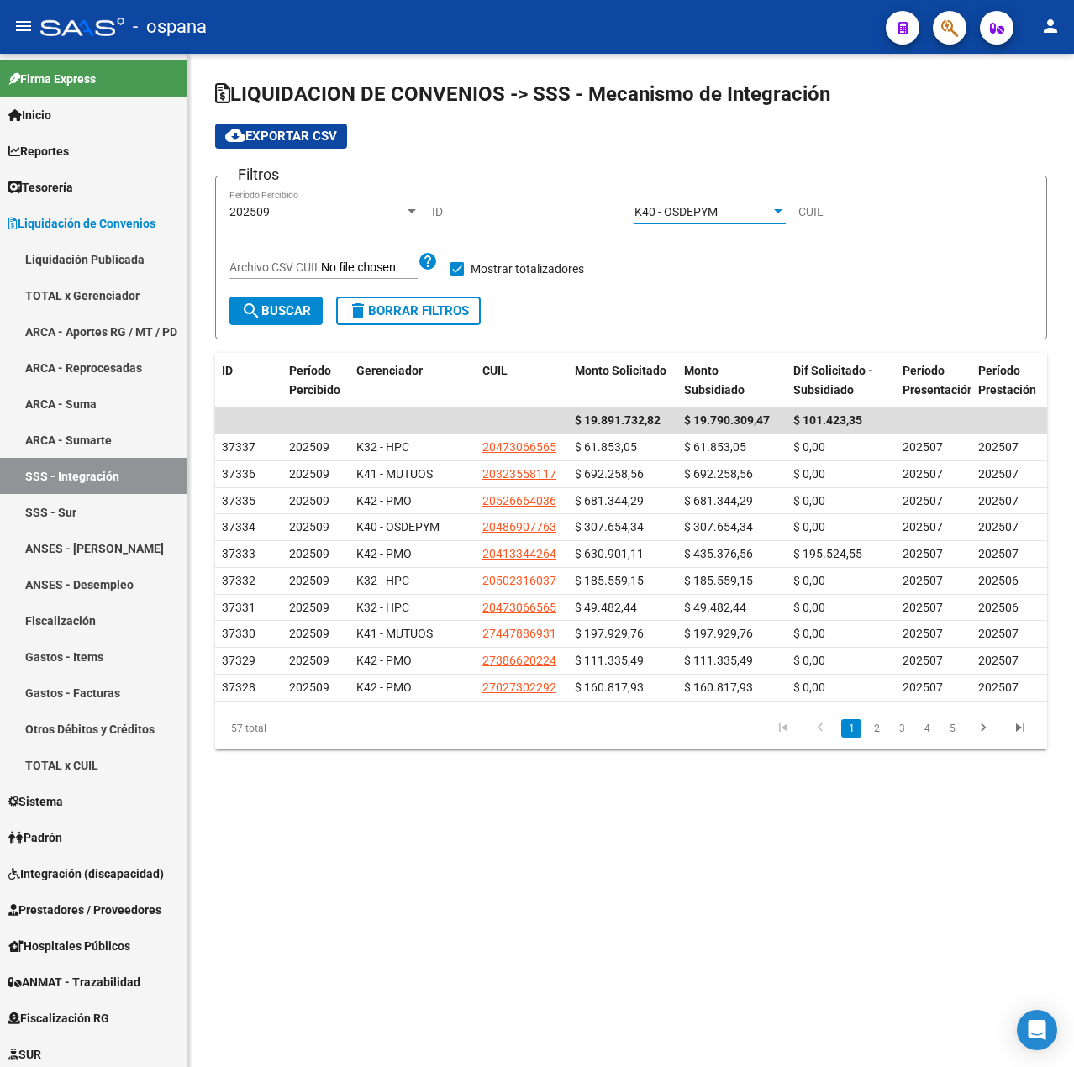
click at [277, 324] on button "search Buscar" at bounding box center [275, 311] width 93 height 29
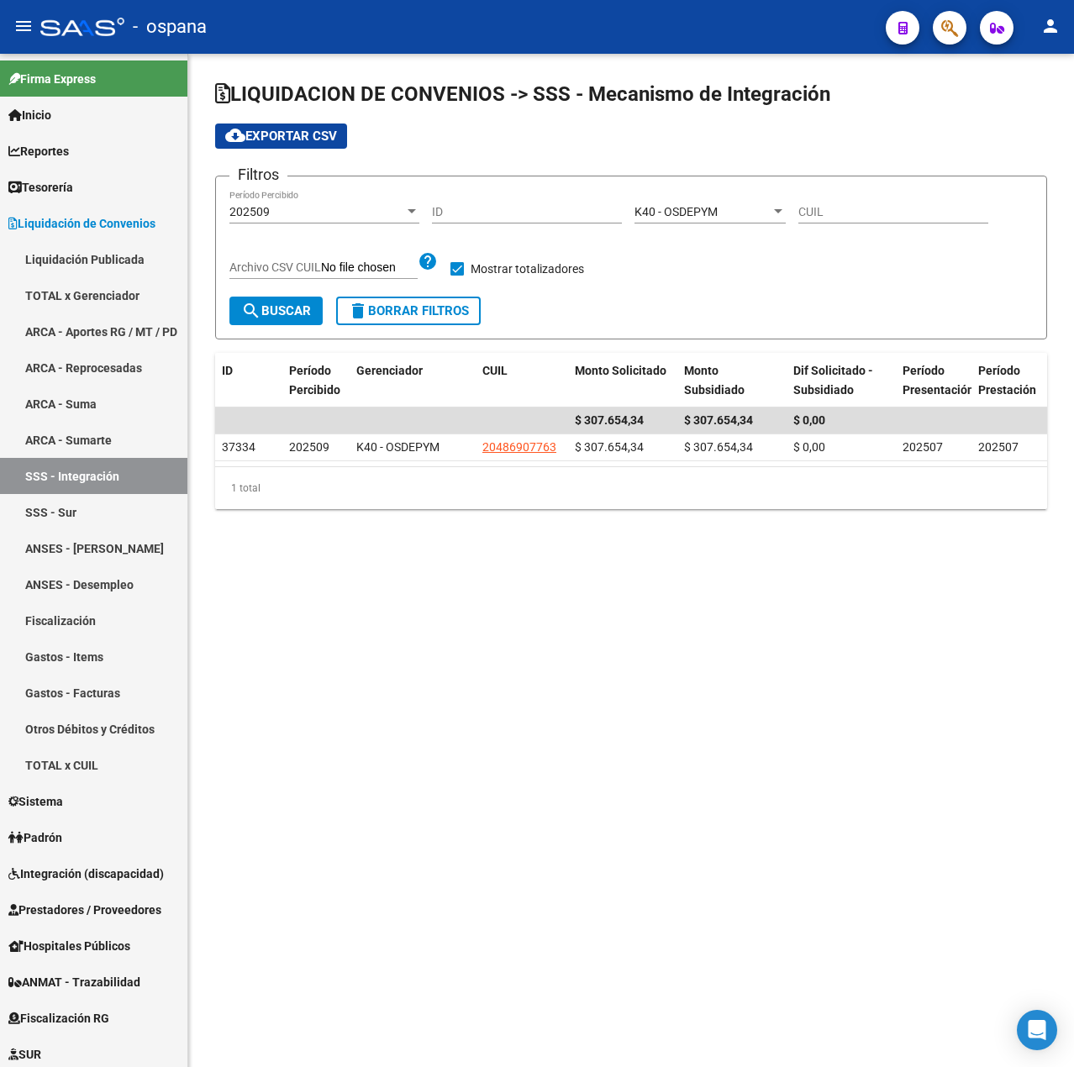
click at [321, 130] on span "cloud_download Exportar CSV" at bounding box center [281, 136] width 112 height 15
click at [109, 332] on link "ARCA - Aportes RG / MT / PD" at bounding box center [93, 332] width 187 height 36
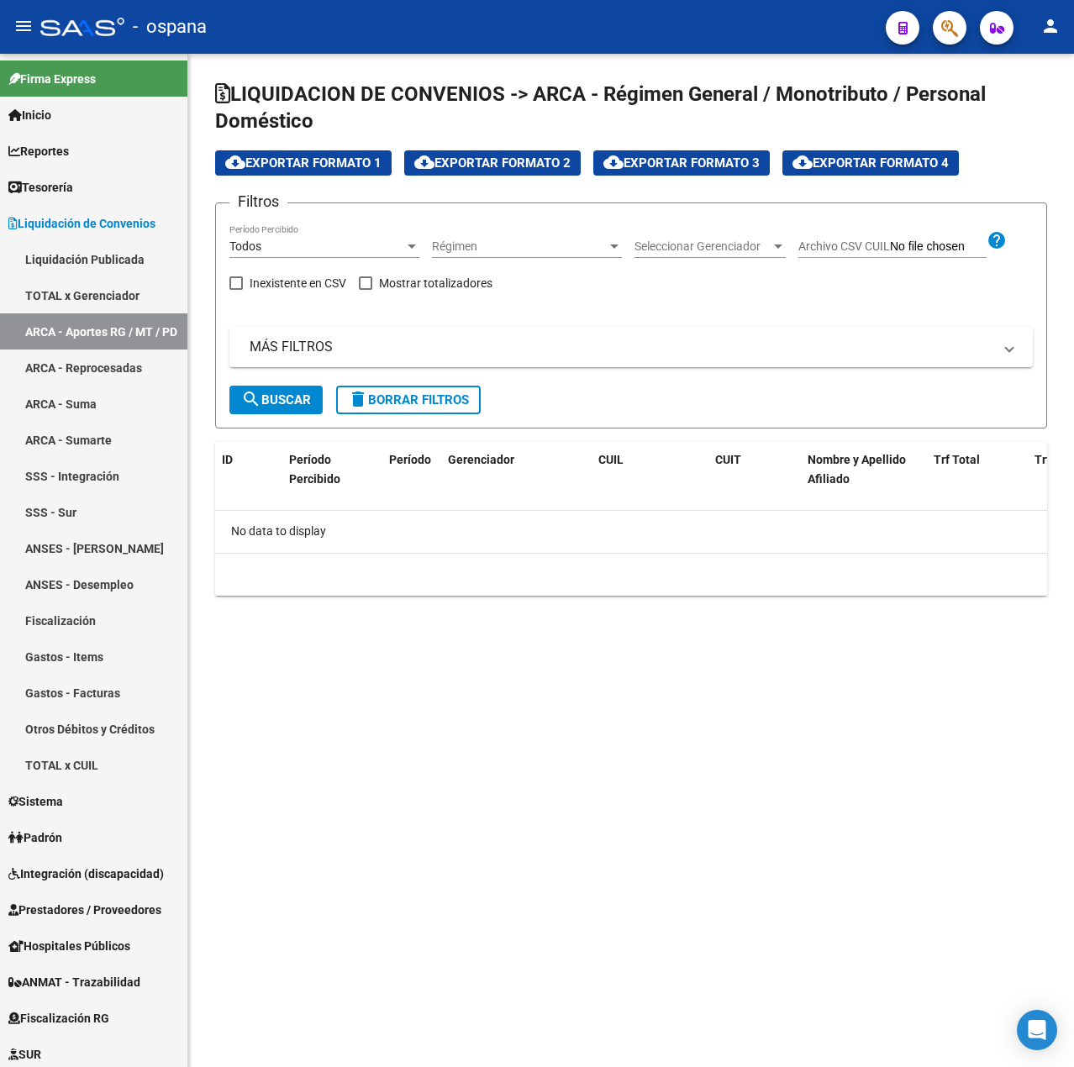
click at [681, 238] on div "Seleccionar Gerenciador Seleccionar Gerenciador" at bounding box center [710, 241] width 151 height 34
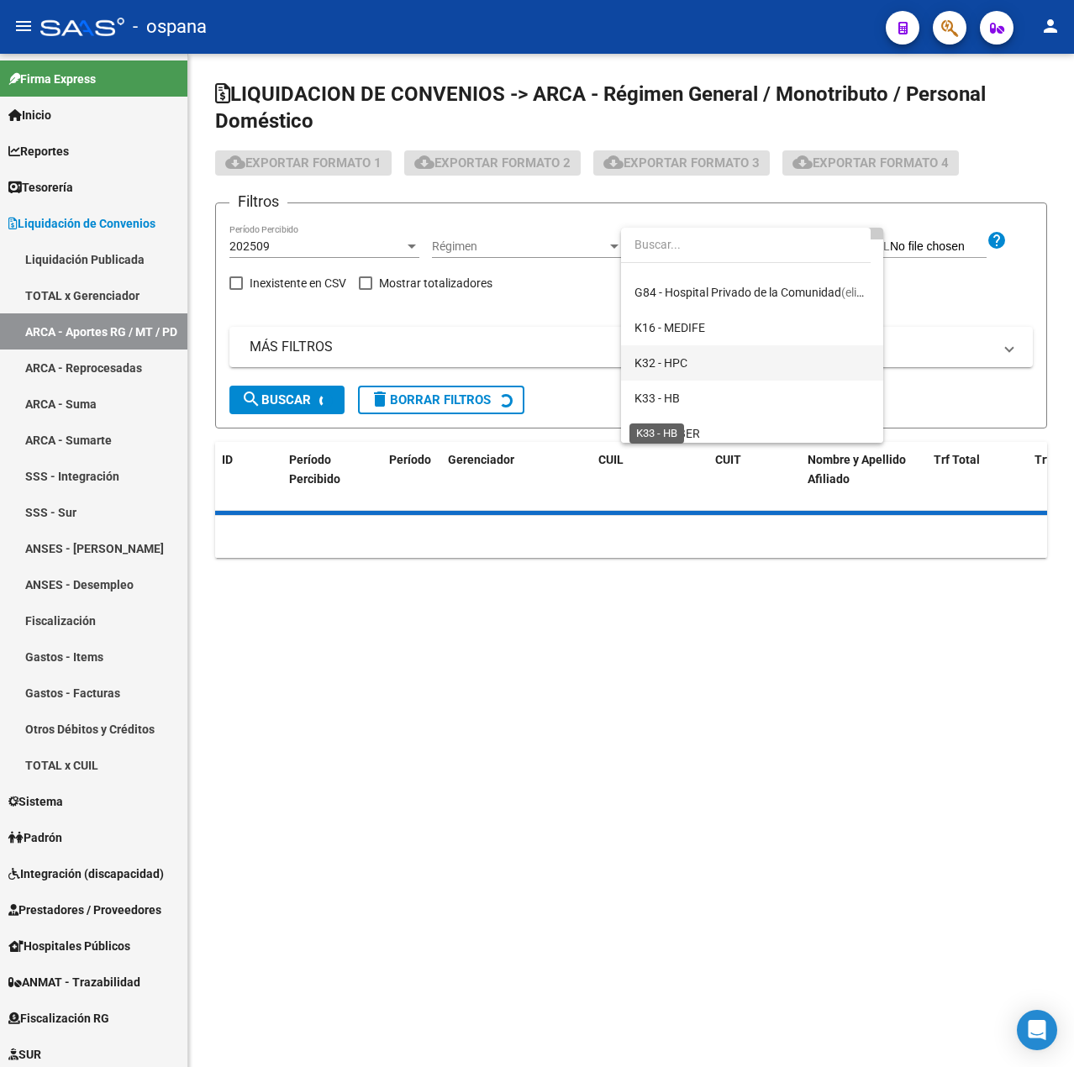
scroll to position [84, 0]
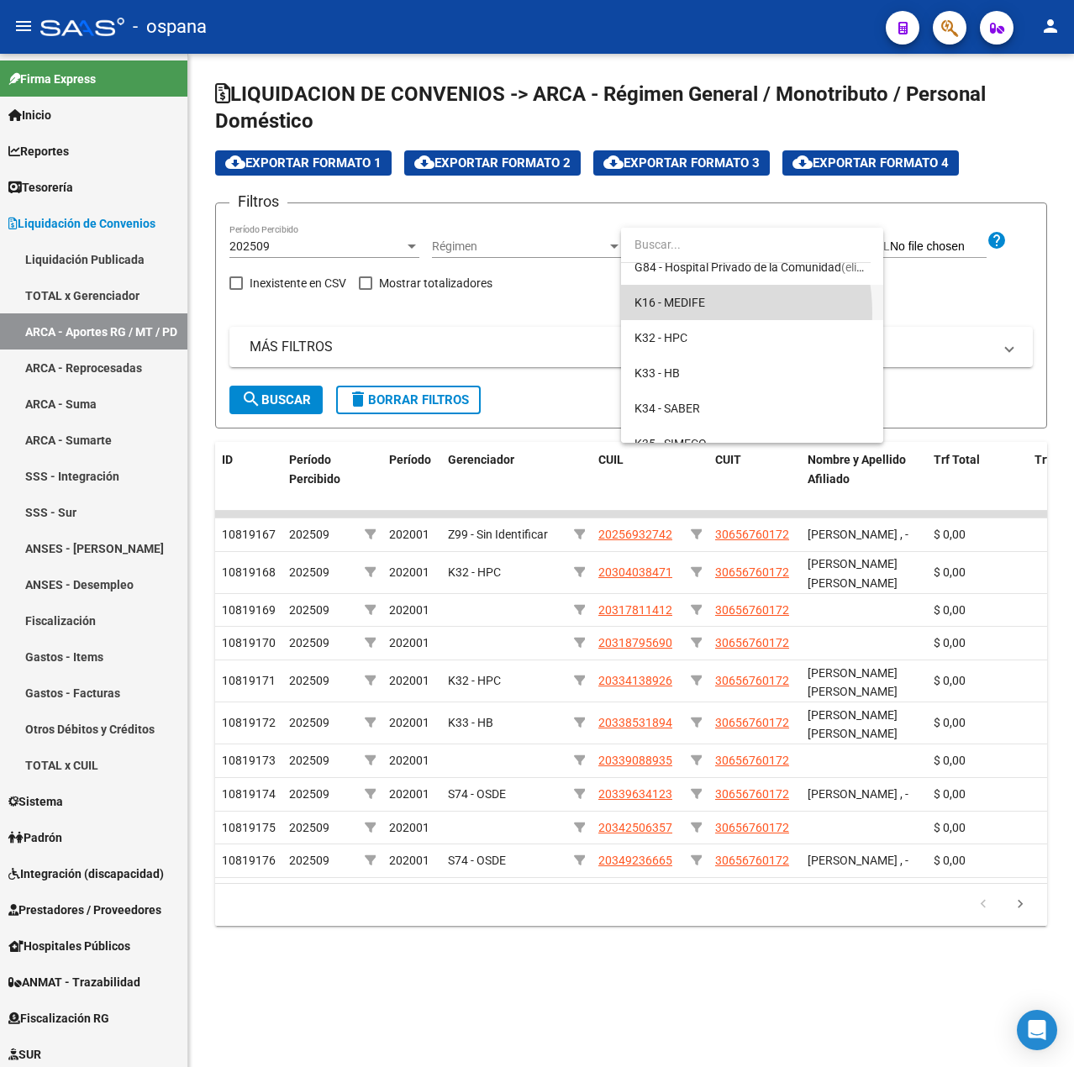
click at [674, 314] on span "K16 - MEDIFE" at bounding box center [752, 302] width 235 height 35
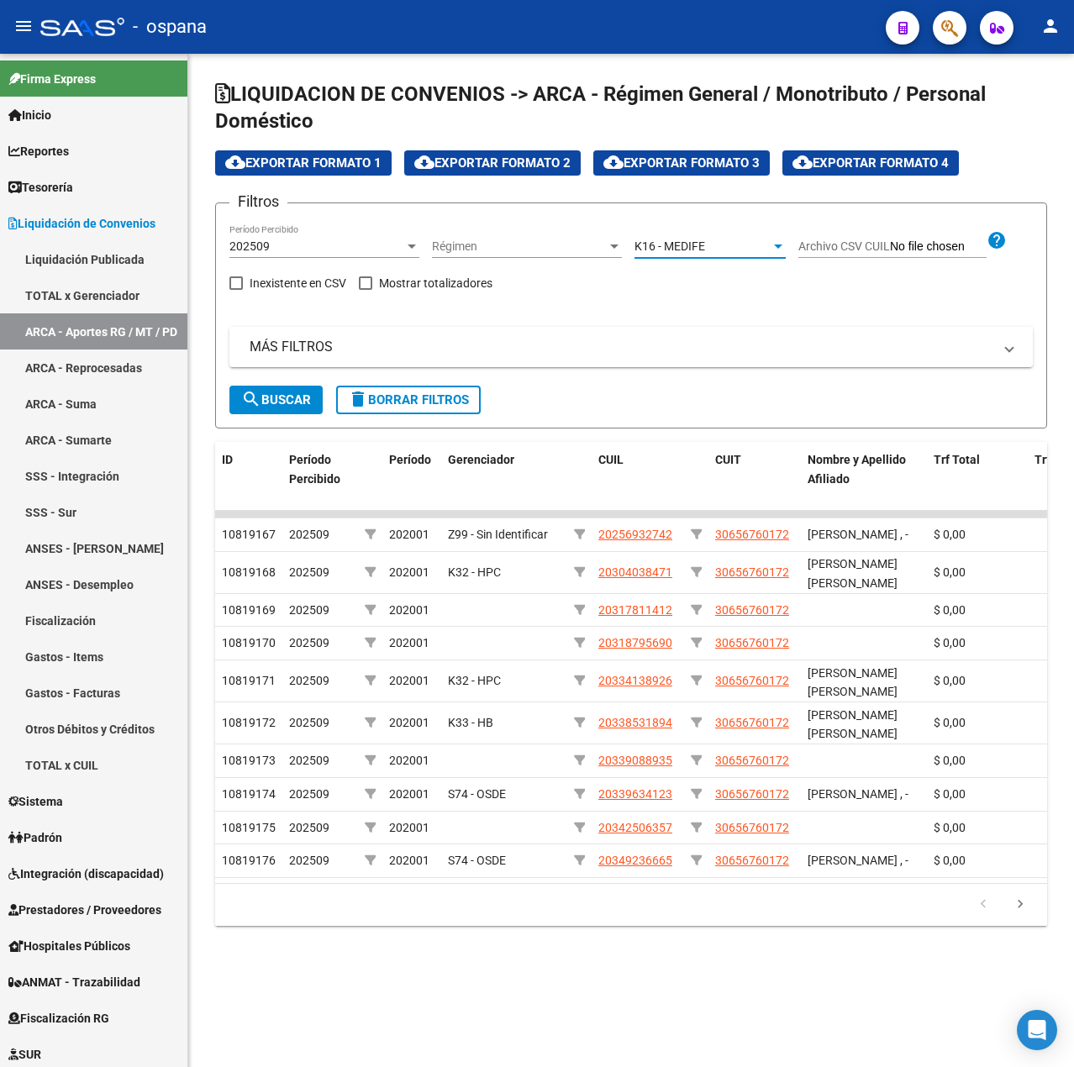
click at [279, 405] on span "search Buscar" at bounding box center [276, 400] width 70 height 15
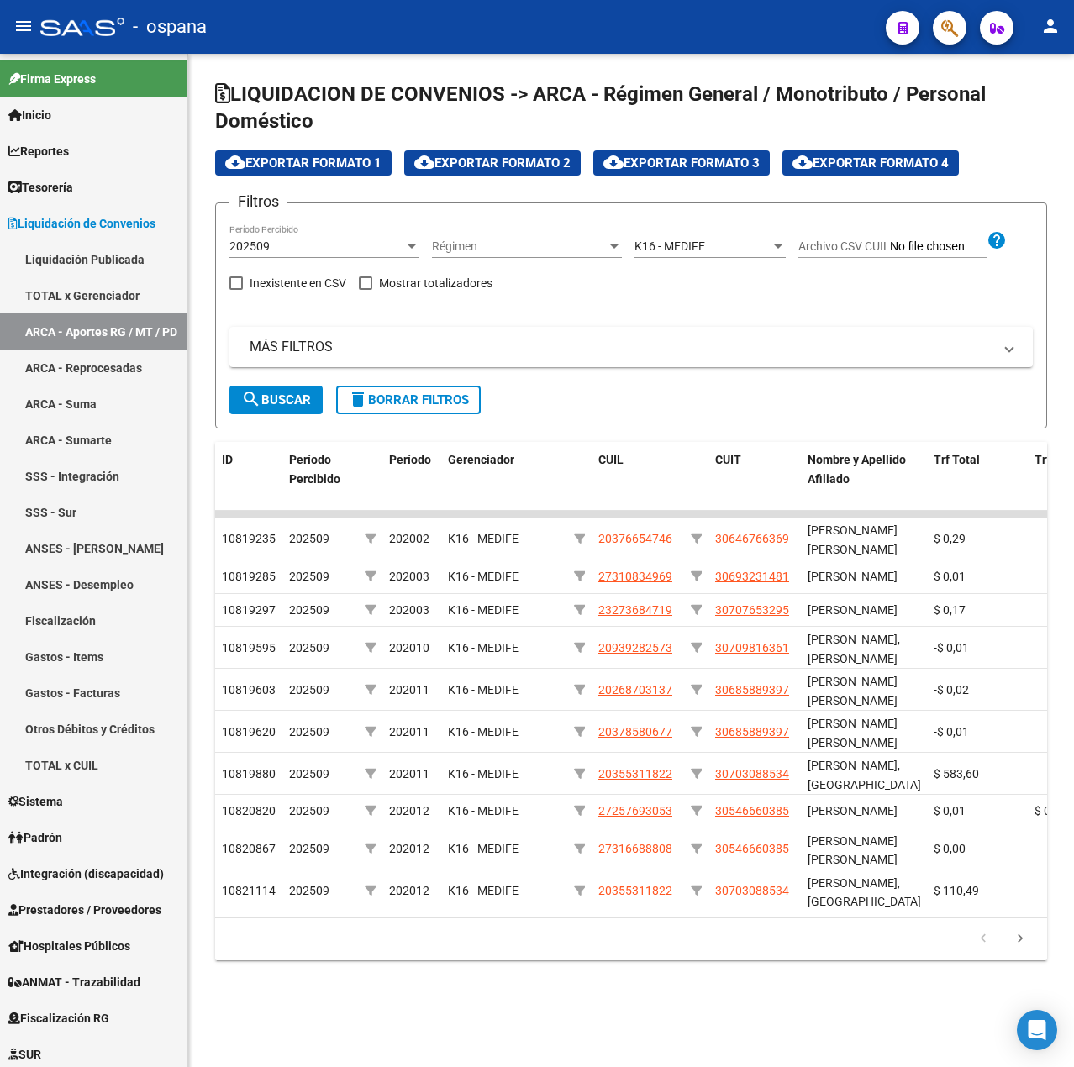
click at [904, 166] on span "cloud_download Exportar Formato 4" at bounding box center [871, 162] width 156 height 15
click at [119, 334] on link "ARCA - Aportes RG / MT / PD" at bounding box center [93, 332] width 187 height 36
click at [701, 243] on span "K16 - MEDIFE" at bounding box center [670, 246] width 71 height 13
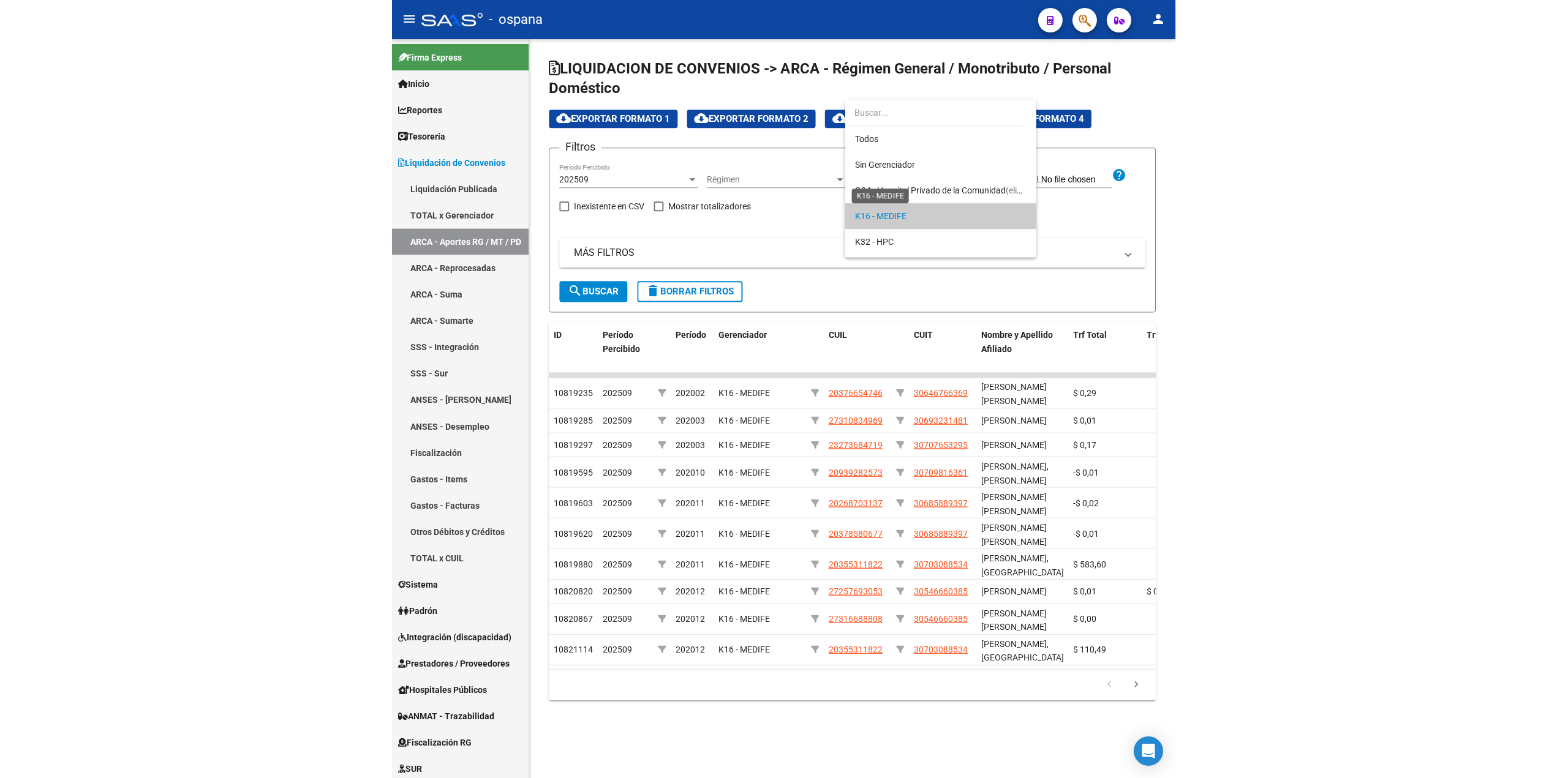
scroll to position [37, 0]
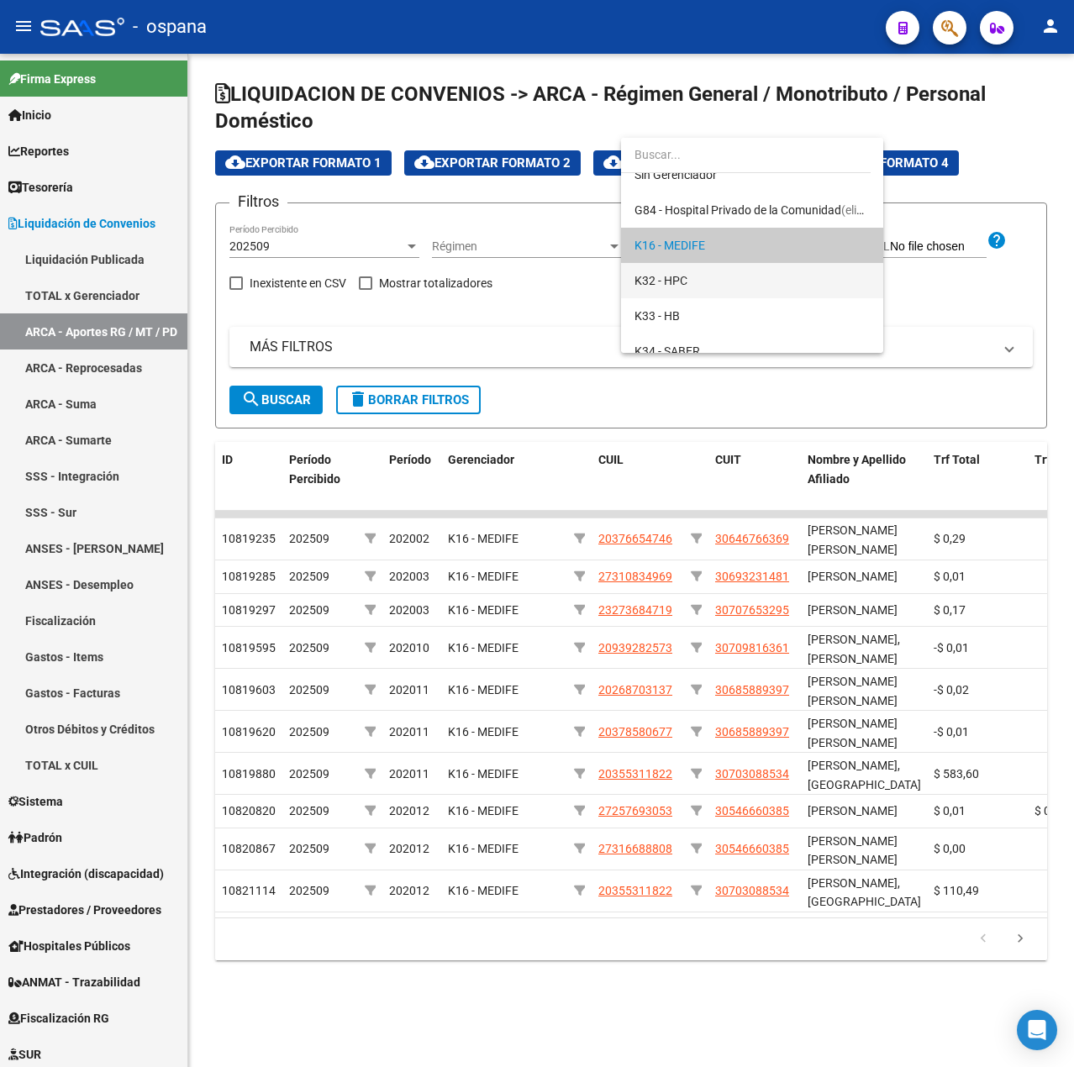
click at [699, 264] on span "K32 - HPC" at bounding box center [752, 280] width 235 height 35
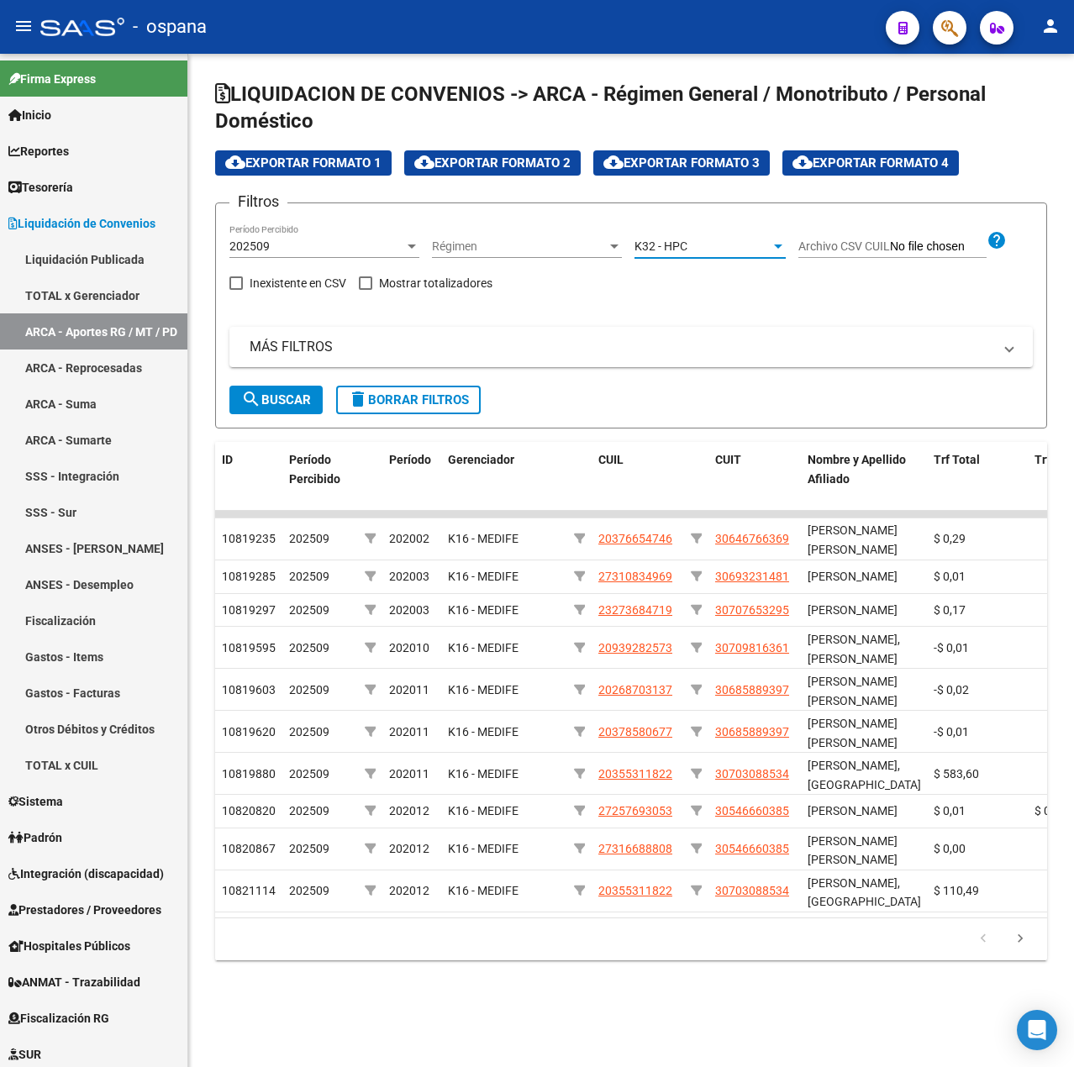
click at [258, 403] on mat-icon "search" at bounding box center [251, 399] width 20 height 20
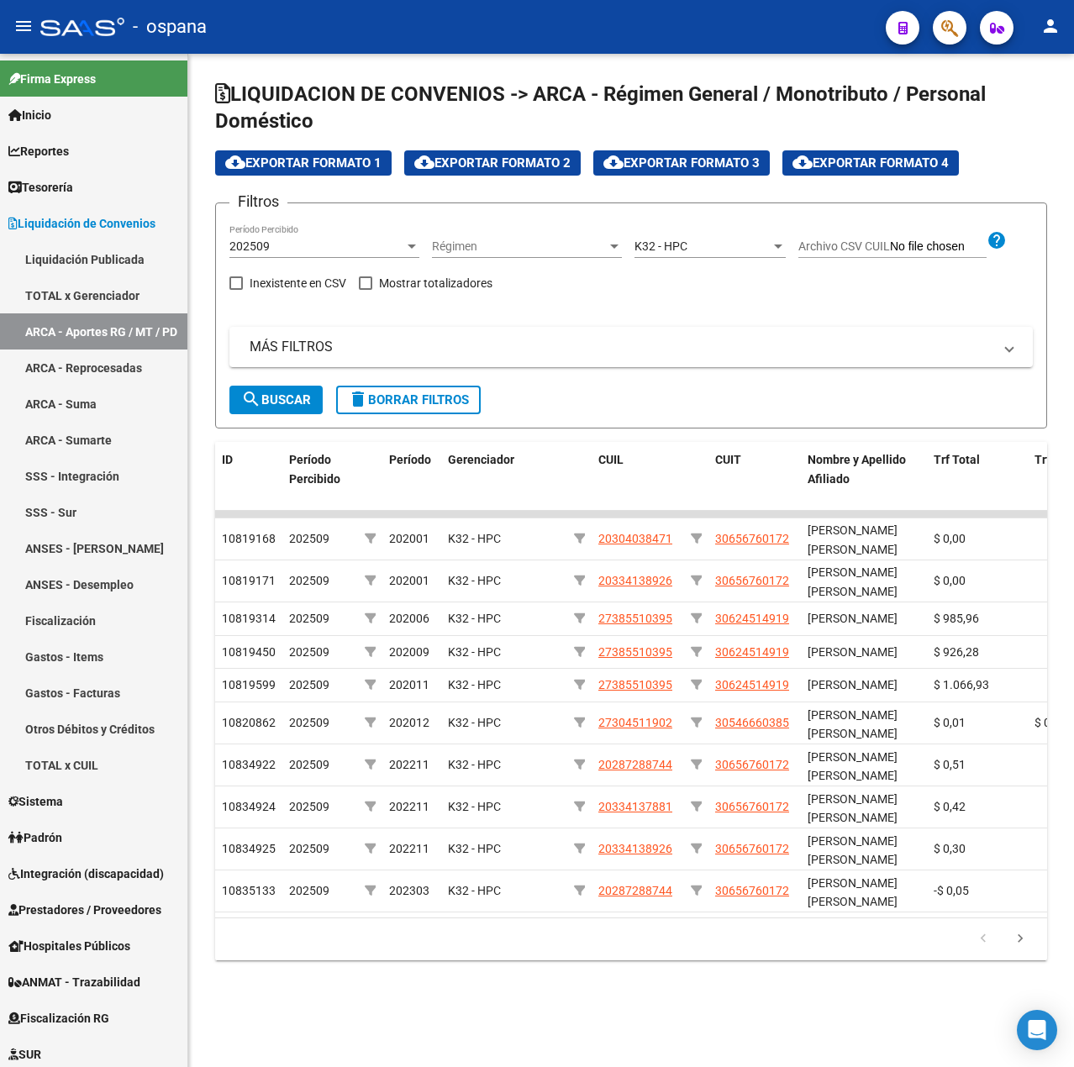
click at [872, 163] on span "cloud_download Exportar Formato 4" at bounding box center [871, 162] width 156 height 15
click at [1029, 158] on div "cloud_download Exportar Formato 1 cloud_download Exportar Formato 2 cloud_downl…" at bounding box center [631, 162] width 832 height 25
